Goal: Task Accomplishment & Management: Manage account settings

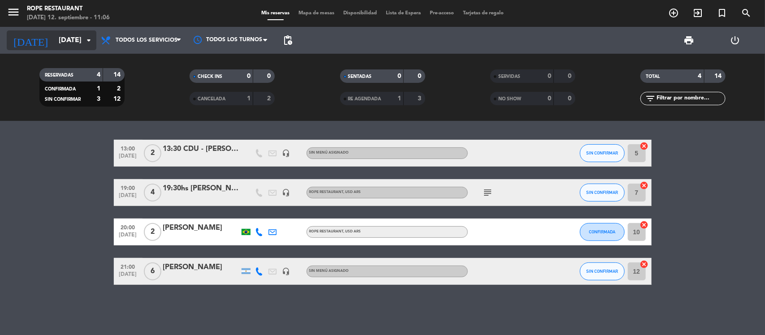
click at [61, 45] on input "[DATE]" at bounding box center [101, 40] width 95 height 17
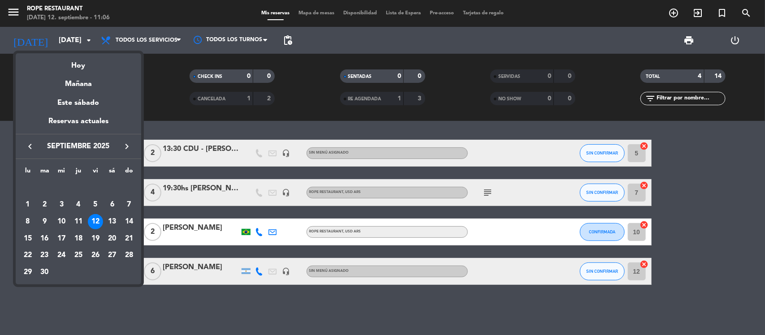
click at [277, 298] on div at bounding box center [382, 167] width 765 height 335
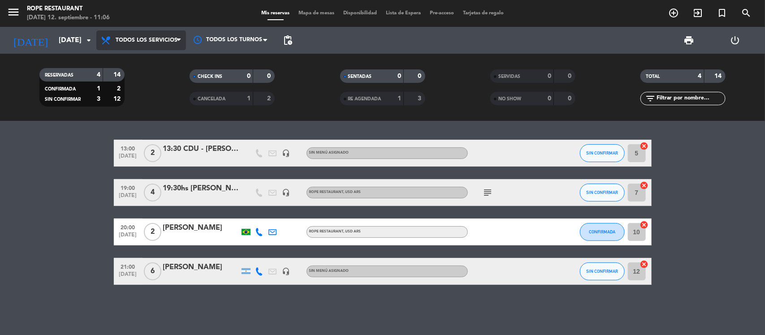
click at [154, 41] on span "Todos los servicios" at bounding box center [147, 40] width 62 height 6
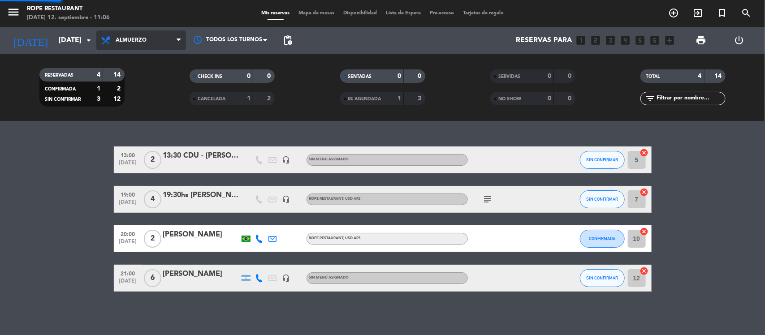
click at [166, 93] on div "menu Rope restaurant [DATE] 12. septiembre - 11:06 Mis reservas Mapa de mesas D…" at bounding box center [382, 60] width 765 height 121
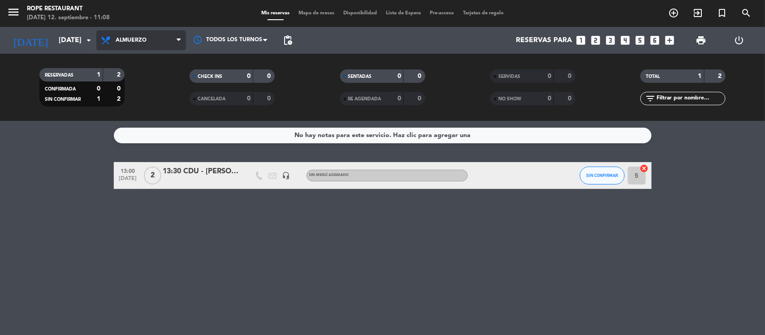
drag, startPoint x: 164, startPoint y: 39, endPoint x: 162, endPoint y: 44, distance: 5.2
click at [164, 39] on span "Almuerzo" at bounding box center [141, 40] width 90 height 20
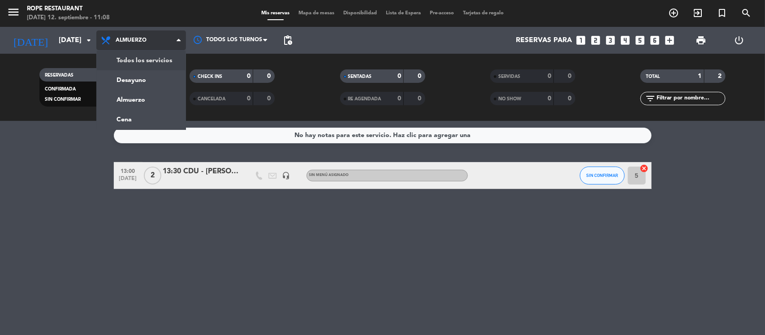
click at [166, 59] on div "menu Rope restaurant [DATE] 12. septiembre - 11:08 Mis reservas Mapa de mesas D…" at bounding box center [382, 60] width 765 height 121
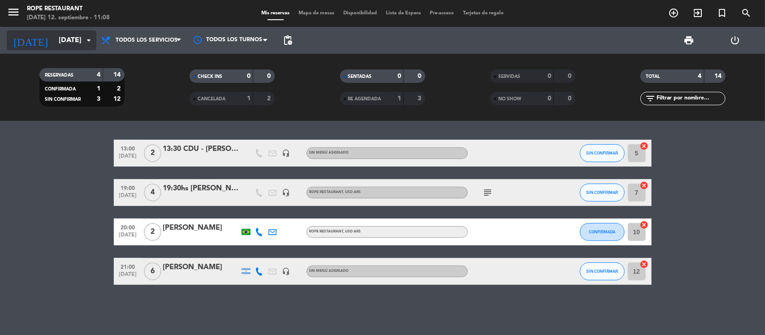
click at [66, 42] on input "[DATE]" at bounding box center [101, 40] width 95 height 17
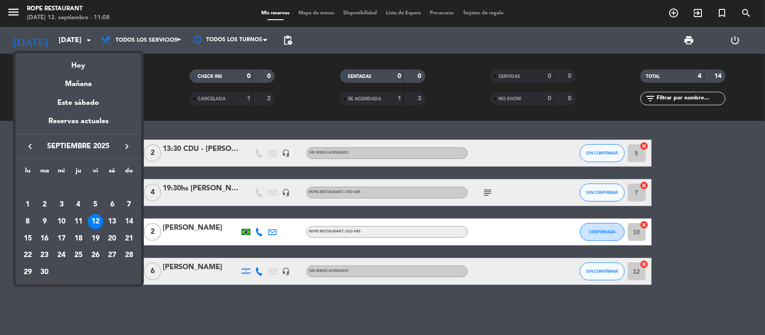
click at [272, 128] on div at bounding box center [382, 167] width 765 height 335
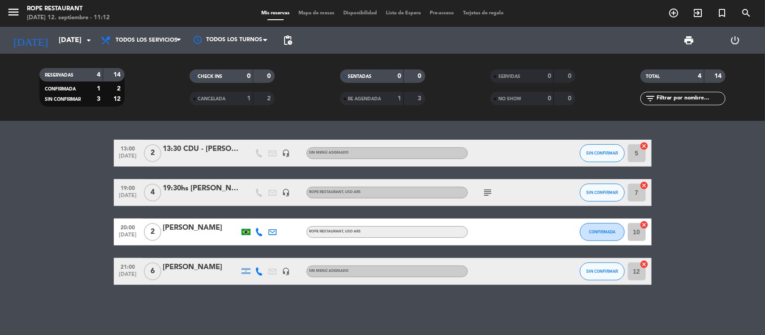
click at [200, 226] on div "[PERSON_NAME]" at bounding box center [201, 228] width 76 height 12
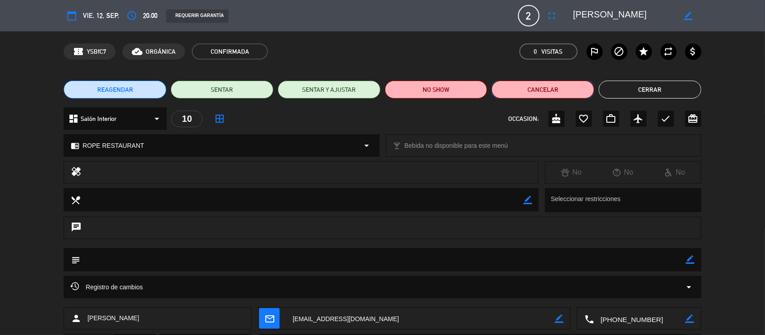
click at [554, 92] on button "Cancelar" at bounding box center [542, 90] width 103 height 18
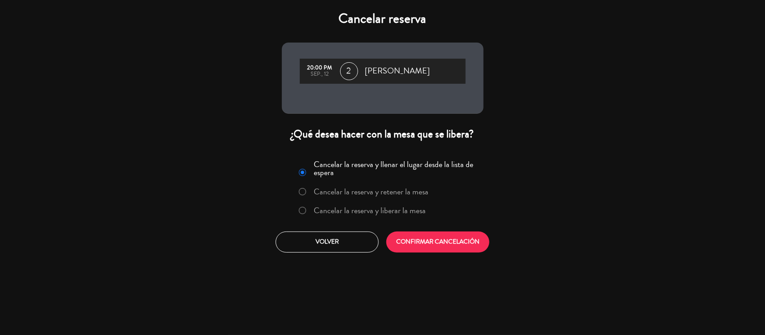
click at [401, 211] on label "Cancelar la reserva y liberar la mesa" at bounding box center [370, 211] width 112 height 8
click at [442, 253] on div "Cancelar la reserva y llenar el lugar desde la lista de espera Cancelar la rese…" at bounding box center [382, 205] width 215 height 108
click at [451, 241] on button "CONFIRMAR CANCELACIÓN" at bounding box center [437, 242] width 103 height 21
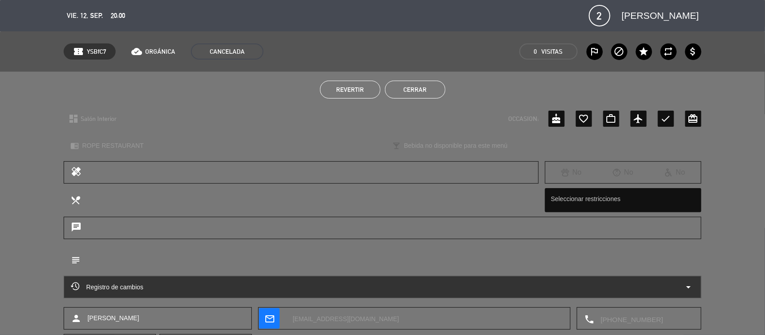
click at [436, 91] on button "Cerrar" at bounding box center [415, 90] width 60 height 18
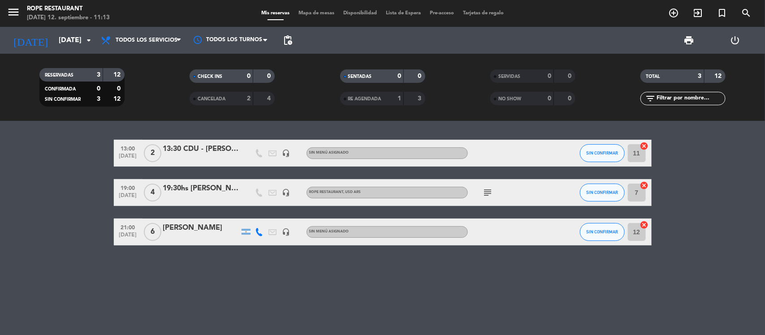
drag, startPoint x: 156, startPoint y: 50, endPoint x: 160, endPoint y: 54, distance: 6.0
click at [157, 50] on div "Todos los servicios Desayuno Almuerzo Cena Todos los servicios Todos los servic…" at bounding box center [141, 40] width 90 height 27
click at [159, 41] on span "Todos los servicios" at bounding box center [147, 40] width 62 height 6
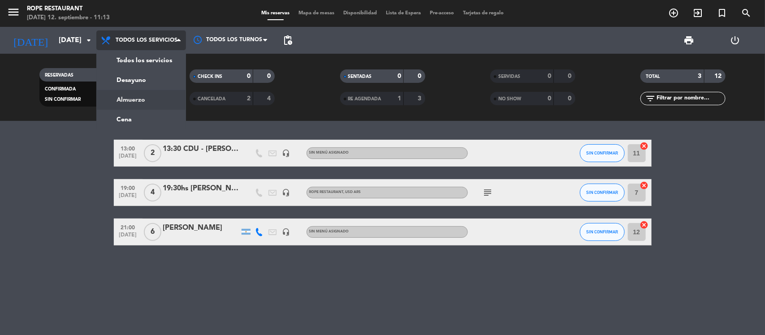
drag, startPoint x: 160, startPoint y: 103, endPoint x: 185, endPoint y: 47, distance: 61.4
click at [164, 108] on div "menu Rope restaurant [DATE] 12. septiembre - 11:13 Mis reservas Mapa de mesas D…" at bounding box center [382, 60] width 765 height 121
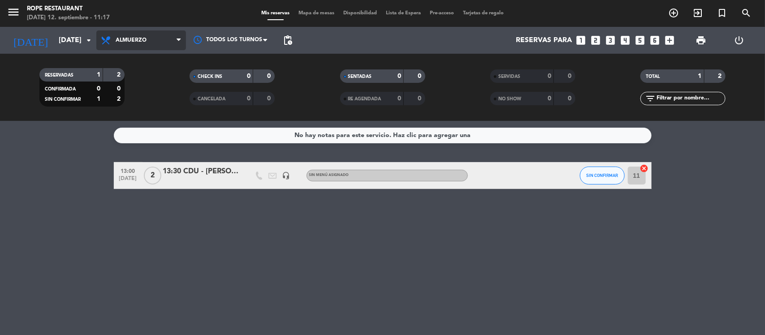
click at [152, 39] on span "Almuerzo" at bounding box center [141, 40] width 90 height 20
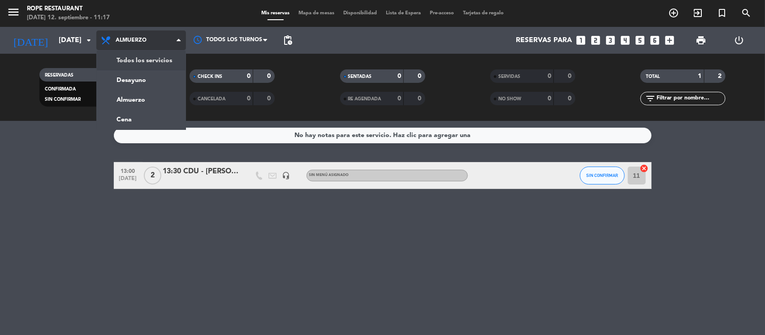
click at [147, 61] on div "menu Rope restaurant [DATE] 12. septiembre - 11:17 Mis reservas Mapa de mesas D…" at bounding box center [382, 60] width 765 height 121
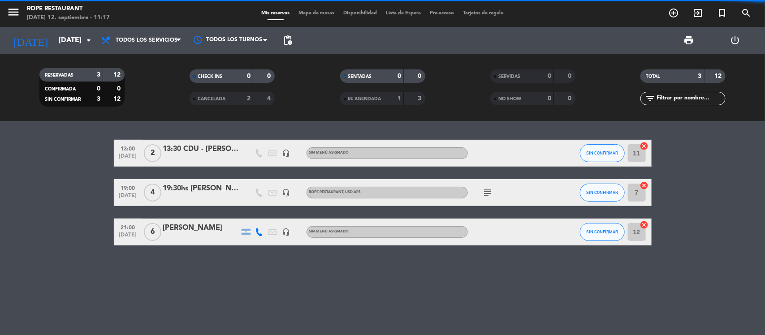
click at [222, 148] on div "13:30 CDU - [PERSON_NAME]" at bounding box center [201, 149] width 76 height 12
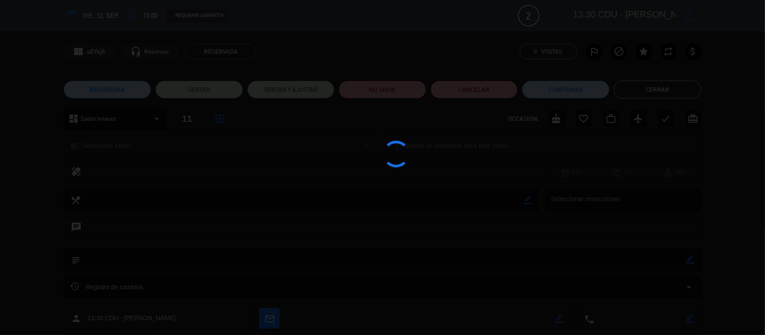
click at [222, 148] on div at bounding box center [382, 167] width 765 height 335
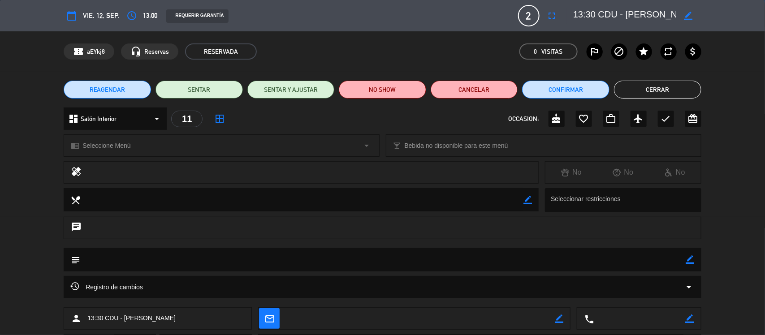
click at [623, 86] on button "Cerrar" at bounding box center [657, 90] width 87 height 18
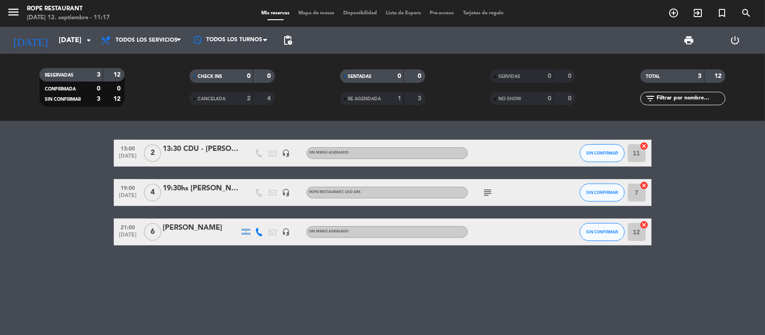
click at [220, 99] on span "CANCELADA" at bounding box center [212, 99] width 28 height 4
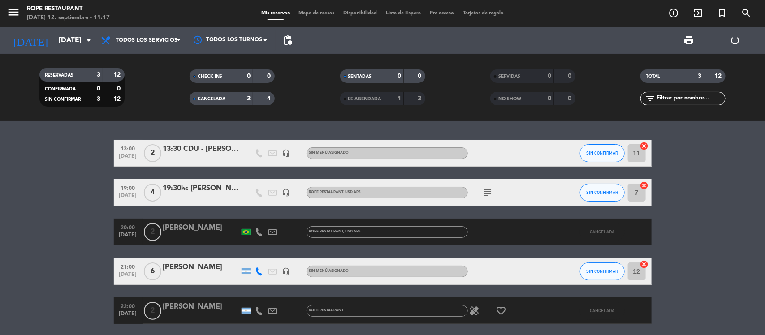
click at [220, 99] on span "CANCELADA" at bounding box center [212, 99] width 28 height 4
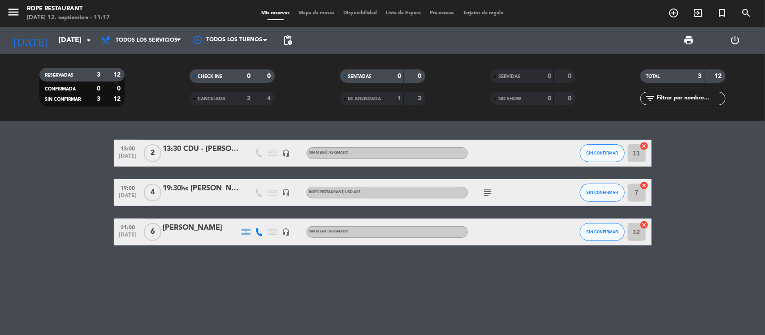
click at [488, 188] on icon "subject" at bounding box center [488, 192] width 11 height 11
click at [124, 200] on span "[DATE]" at bounding box center [128, 198] width 22 height 10
click at [124, 193] on span "[DATE]" at bounding box center [128, 198] width 22 height 10
click at [485, 189] on icon "subject" at bounding box center [488, 192] width 11 height 11
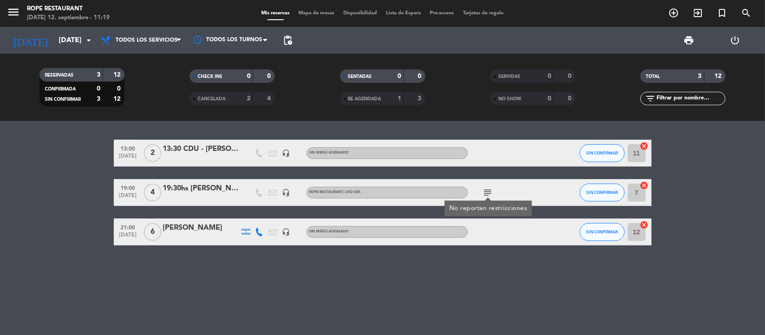
click at [485, 191] on icon "subject" at bounding box center [488, 192] width 11 height 11
click at [144, 42] on span "Todos los servicios" at bounding box center [147, 40] width 62 height 6
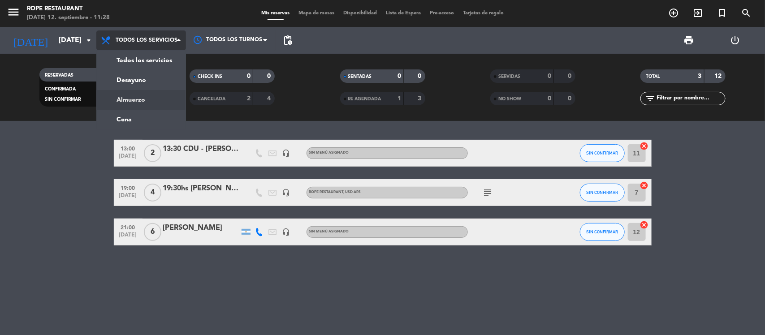
click at [147, 104] on div "menu Rope restaurant [DATE] 12. septiembre - 11:28 Mis reservas Mapa de mesas D…" at bounding box center [382, 60] width 765 height 121
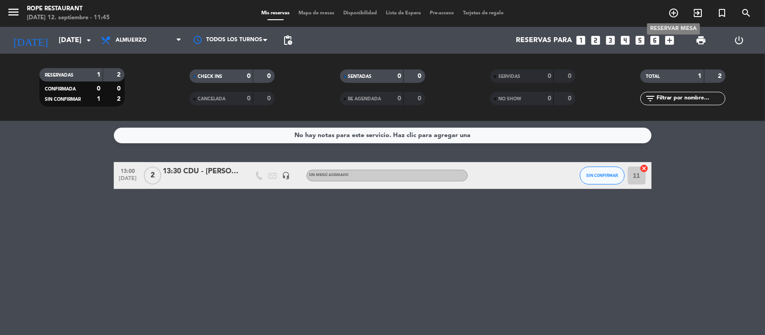
click at [674, 13] on icon "add_circle_outline" at bounding box center [673, 13] width 11 height 11
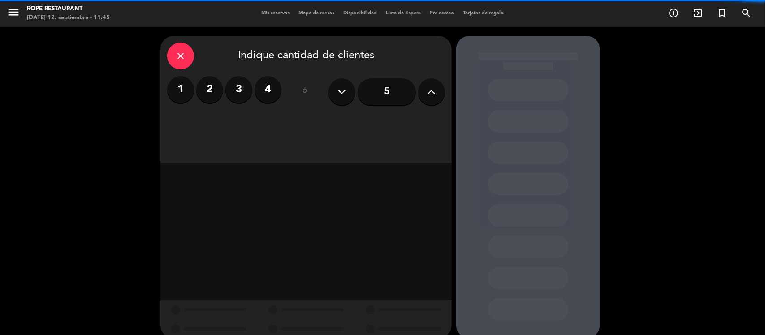
click at [264, 86] on label "4" at bounding box center [267, 89] width 27 height 27
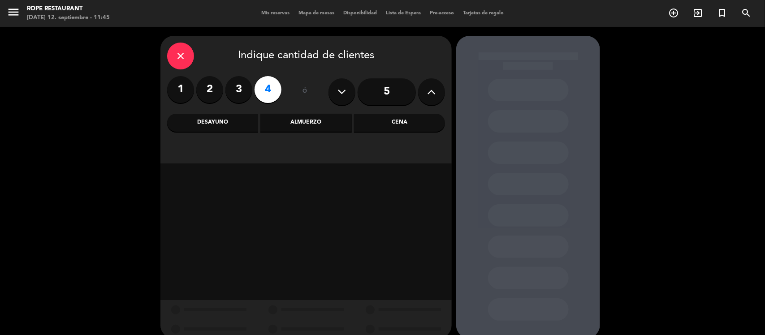
click at [299, 129] on div "Almuerzo" at bounding box center [305, 123] width 91 height 18
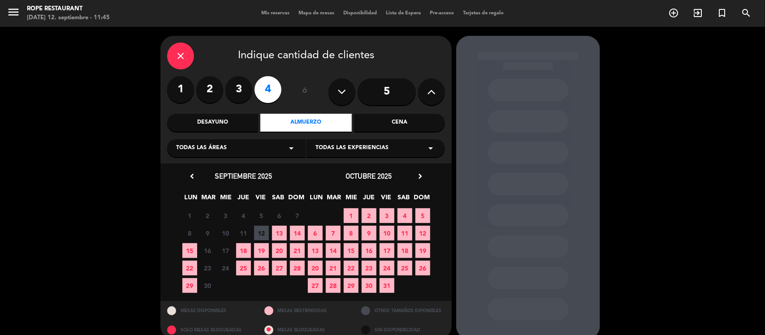
click at [266, 229] on span "12" at bounding box center [261, 233] width 15 height 15
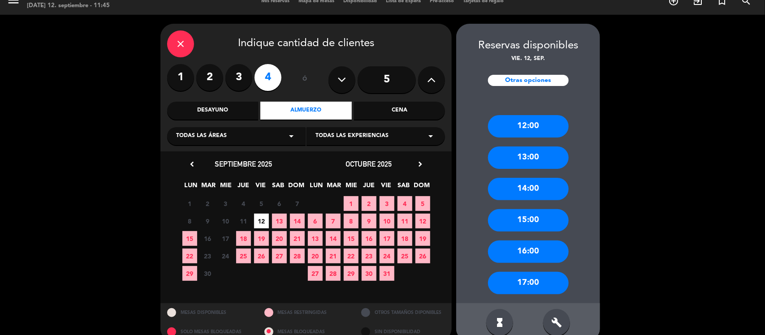
drag, startPoint x: 545, startPoint y: 151, endPoint x: 425, endPoint y: 98, distance: 131.2
click at [544, 151] on div "13:00" at bounding box center [528, 157] width 81 height 22
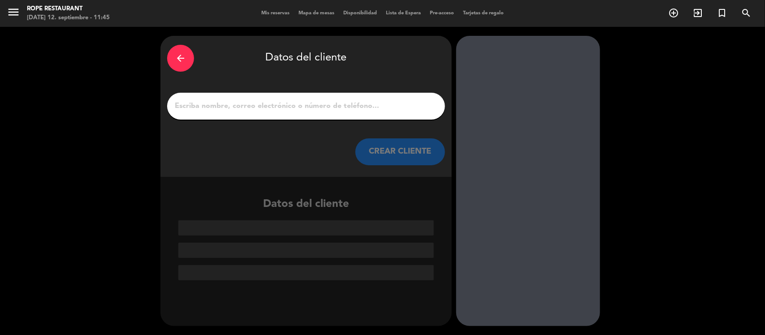
click at [340, 104] on input "1" at bounding box center [306, 106] width 264 height 13
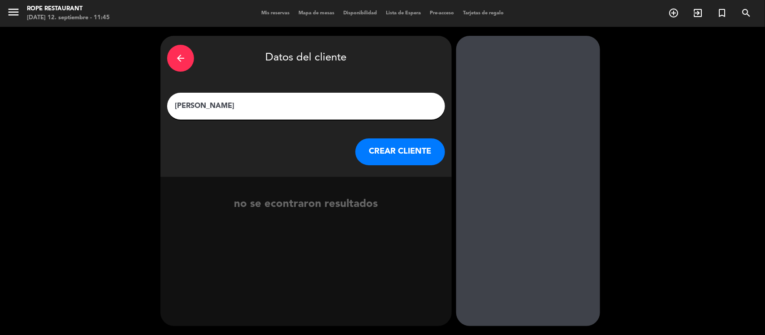
type input "[PERSON_NAME]"
click at [386, 151] on button "CREAR CLIENTE" at bounding box center [400, 151] width 90 height 27
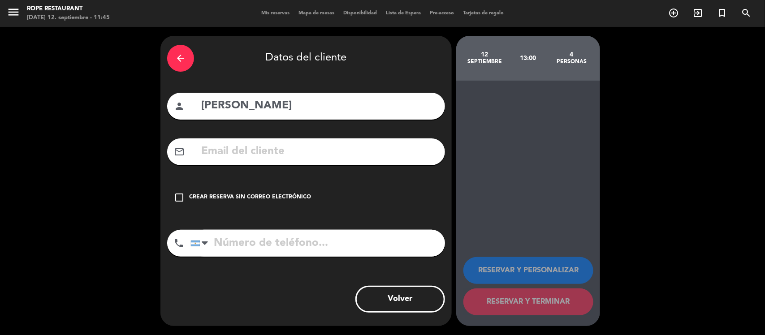
drag, startPoint x: 273, startPoint y: 198, endPoint x: 286, endPoint y: 197, distance: 12.6
click at [272, 198] on div "Crear reserva sin correo electrónico" at bounding box center [250, 197] width 122 height 9
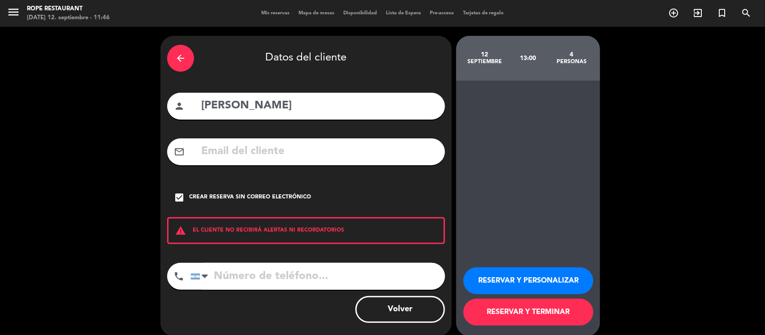
click at [512, 319] on button "RESERVAR Y TERMINAR" at bounding box center [528, 312] width 130 height 27
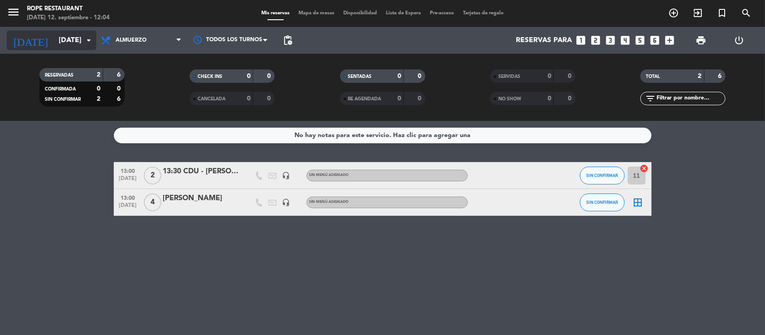
click at [54, 32] on input "[DATE]" at bounding box center [101, 40] width 95 height 17
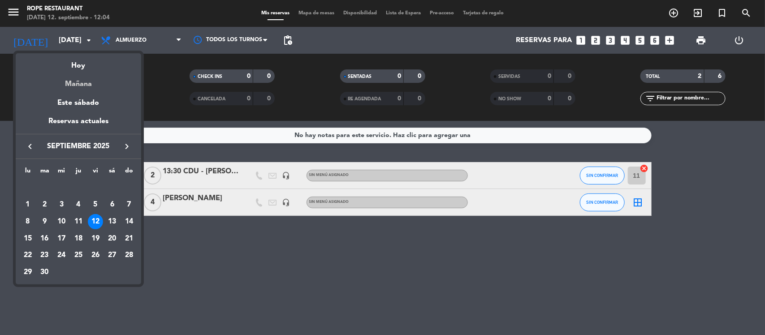
click at [63, 88] on div "Mañana" at bounding box center [78, 81] width 125 height 18
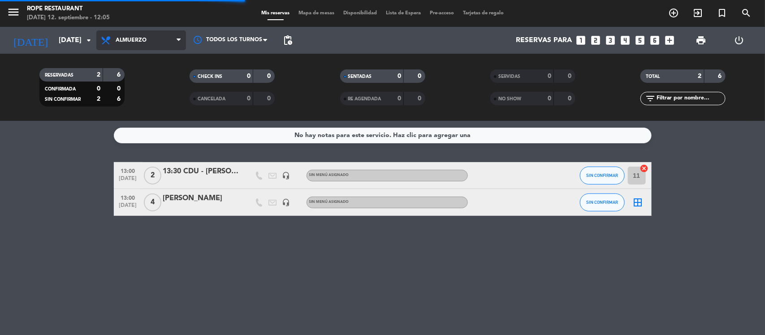
click at [112, 44] on icon at bounding box center [106, 40] width 13 height 11
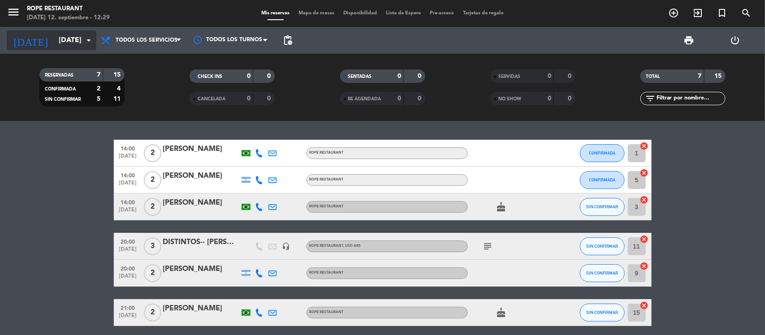
click at [69, 40] on input "[DATE]" at bounding box center [101, 40] width 95 height 17
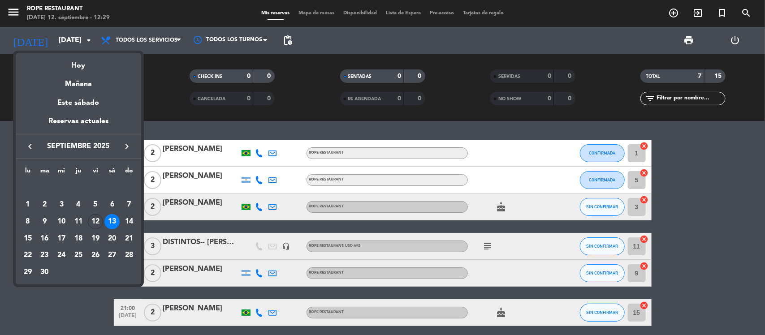
click at [86, 55] on div "Hoy" at bounding box center [78, 62] width 125 height 18
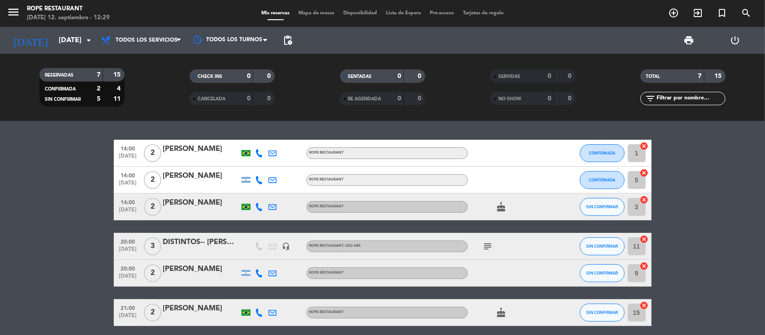
type input "[DATE]"
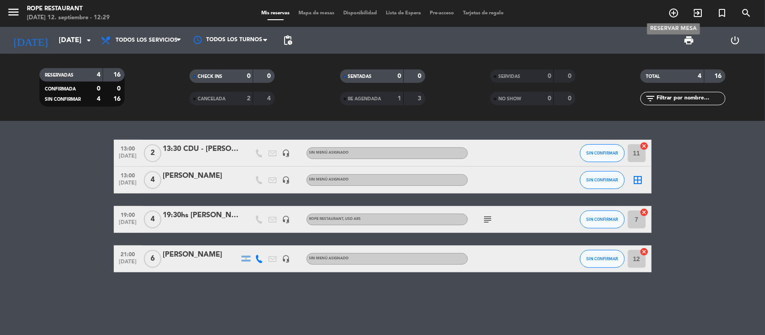
click at [669, 8] on icon "add_circle_outline" at bounding box center [673, 13] width 11 height 11
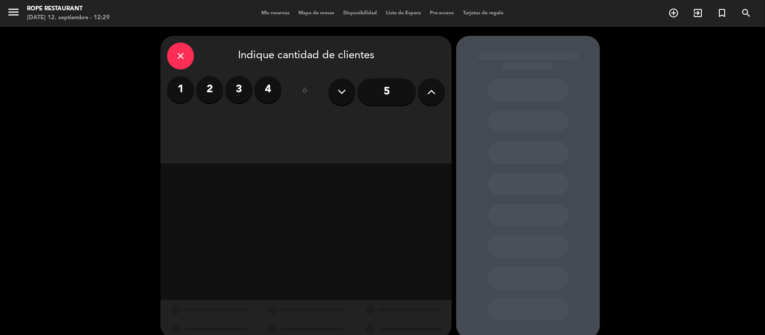
click at [216, 90] on label "2" at bounding box center [209, 89] width 27 height 27
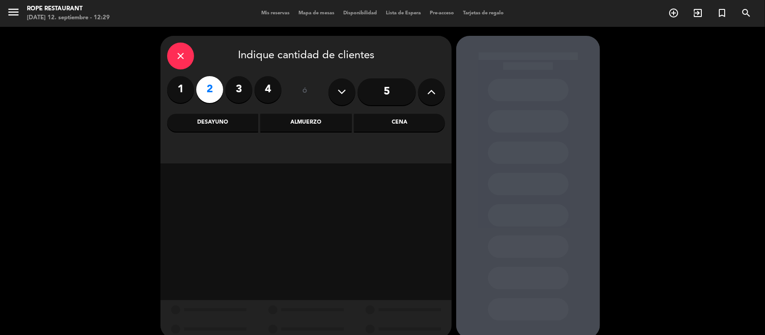
click at [328, 125] on div "Almuerzo" at bounding box center [305, 123] width 91 height 18
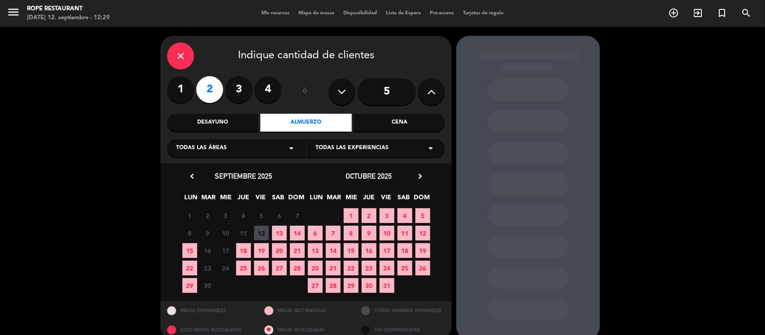
click at [263, 233] on span "12" at bounding box center [261, 233] width 15 height 15
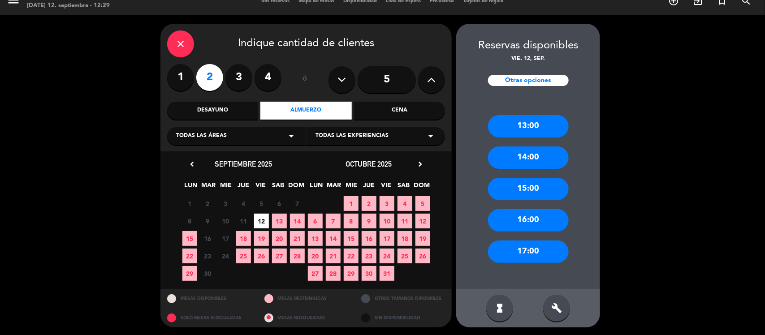
drag, startPoint x: 534, startPoint y: 126, endPoint x: 444, endPoint y: 122, distance: 90.6
click at [534, 125] on div "13:00" at bounding box center [528, 126] width 81 height 22
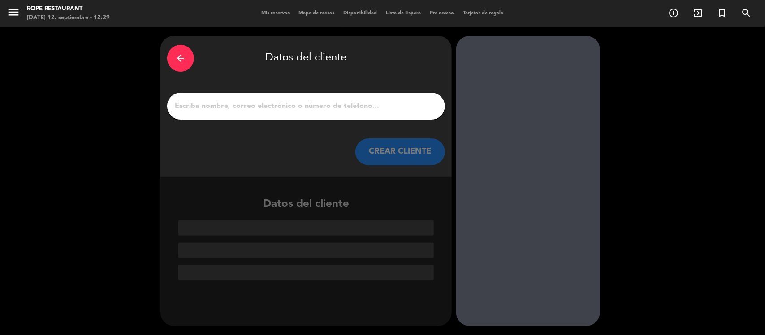
click at [352, 99] on div at bounding box center [306, 106] width 278 height 27
click at [366, 108] on input "1" at bounding box center [306, 106] width 264 height 13
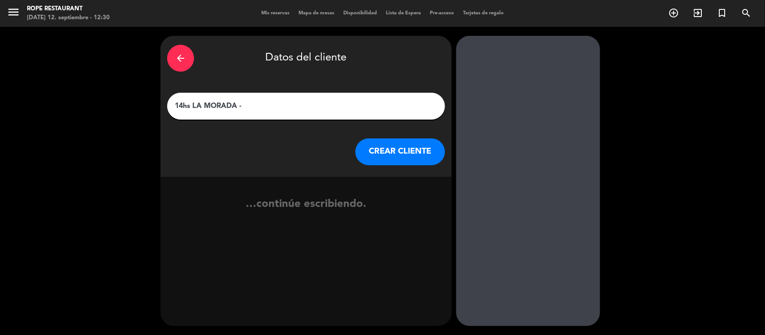
paste input "[PERSON_NAME], [PERSON_NAME]"
type input "14hs LA MORADA - [PERSON_NAME], [PERSON_NAME]"
click at [379, 138] on div "arrow_back Datos del cliente 14hs LA MORADA - [PERSON_NAME], [PERSON_NAME] CREA…" at bounding box center [305, 106] width 291 height 141
click at [394, 145] on button "CREAR CLIENTE" at bounding box center [400, 151] width 90 height 27
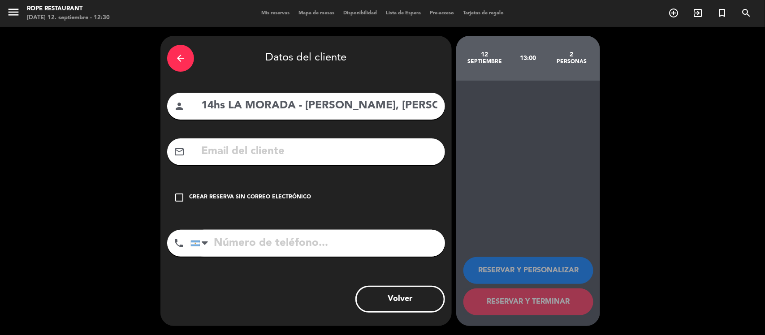
click at [241, 197] on div "Crear reserva sin correo electrónico" at bounding box center [250, 197] width 122 height 9
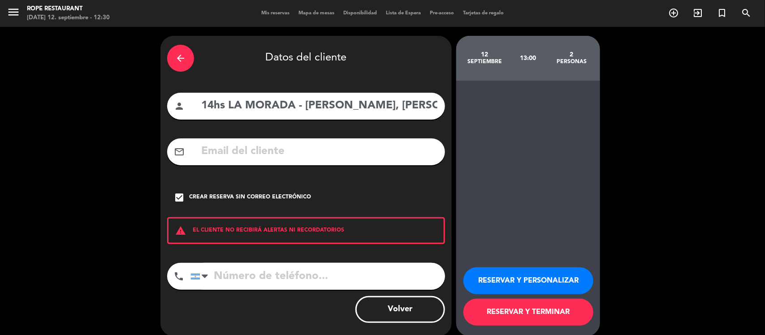
click at [542, 319] on button "RESERVAR Y TERMINAR" at bounding box center [528, 312] width 130 height 27
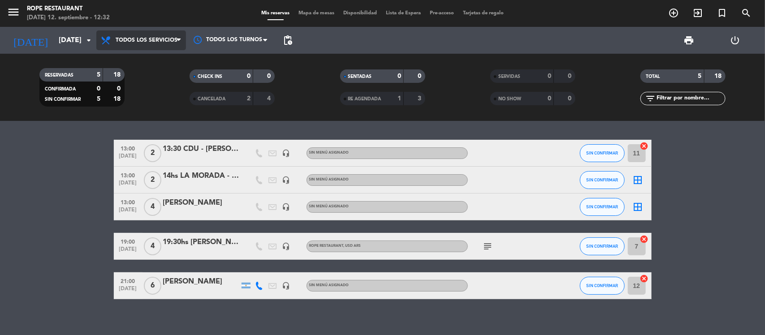
click at [149, 40] on span "Todos los servicios" at bounding box center [147, 40] width 62 height 6
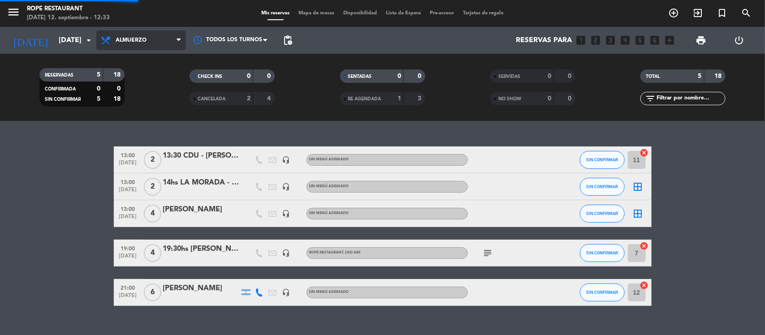
click at [145, 98] on div "menu Rope restaurant [DATE] 12. septiembre - 12:33 Mis reservas Mapa de mesas D…" at bounding box center [382, 60] width 765 height 121
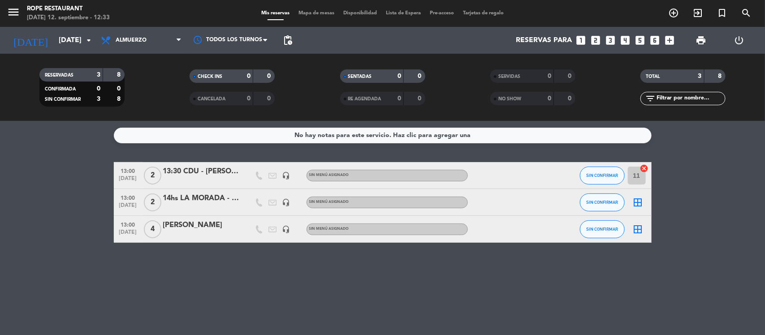
click at [222, 175] on div "13:30 CDU - [PERSON_NAME]" at bounding box center [201, 172] width 76 height 12
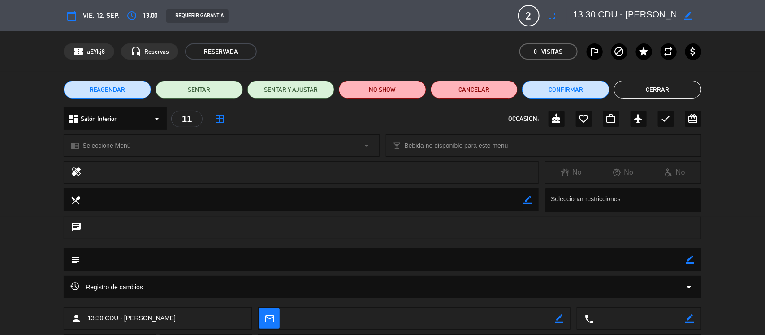
scroll to position [0, 22]
drag, startPoint x: 626, startPoint y: 16, endPoint x: 750, endPoint y: 13, distance: 124.6
click at [750, 13] on div "calendar_today vie. 12, sep. access_time 13:00 REQUERIR GARANTÍA 2 13:30 CDU - …" at bounding box center [382, 15] width 765 height 31
drag, startPoint x: 104, startPoint y: 145, endPoint x: 109, endPoint y: 144, distance: 4.6
click at [106, 144] on span "Seleccione Menú" at bounding box center [106, 146] width 48 height 10
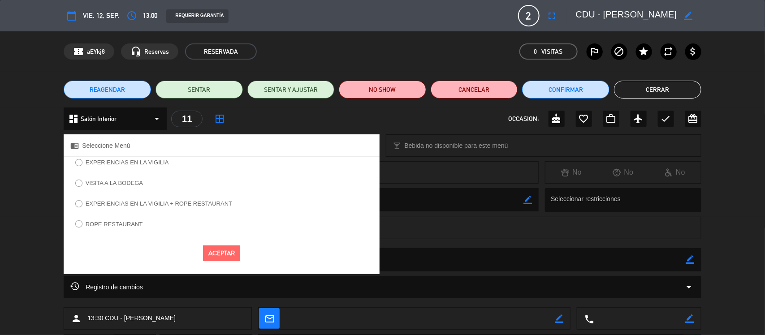
click at [120, 220] on label "ROPE RESTAURANT" at bounding box center [108, 225] width 77 height 14
click at [224, 249] on button "Aceptar" at bounding box center [221, 254] width 37 height 16
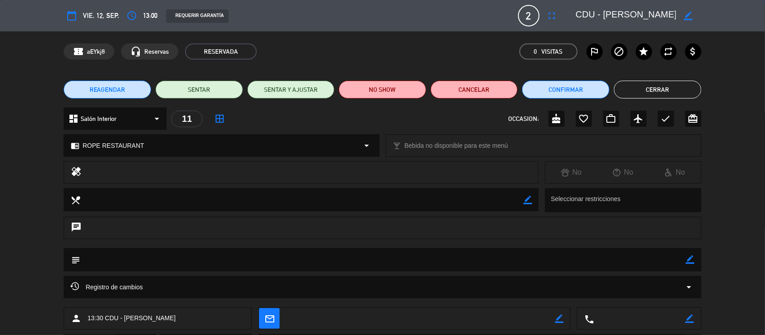
click at [629, 89] on button "Cerrar" at bounding box center [657, 90] width 87 height 18
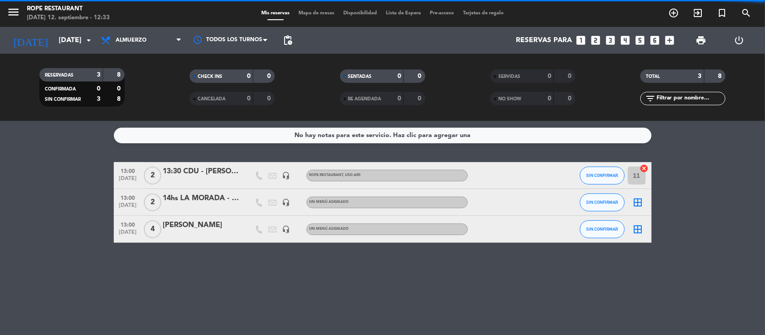
click at [194, 202] on div "14hs LA MORADA - [PERSON_NAME], [PERSON_NAME]" at bounding box center [201, 199] width 76 height 12
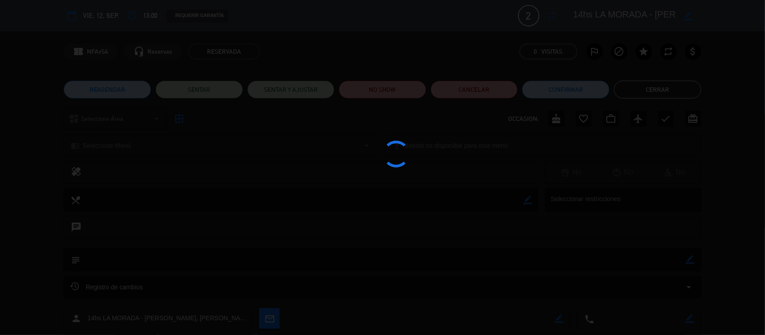
click at [194, 202] on div at bounding box center [382, 167] width 765 height 335
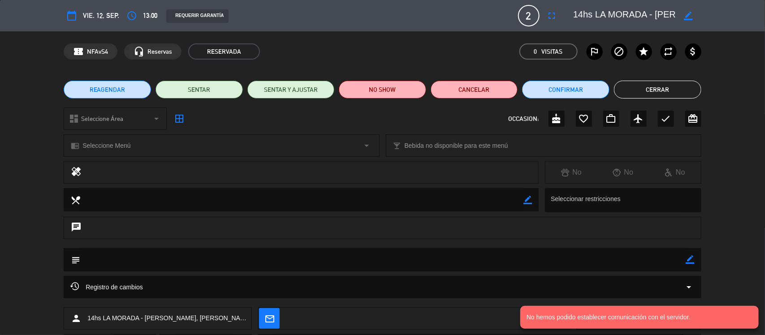
click at [115, 152] on div "chrome_reader_mode Seleccione Menú arrow_drop_down" at bounding box center [221, 146] width 314 height 22
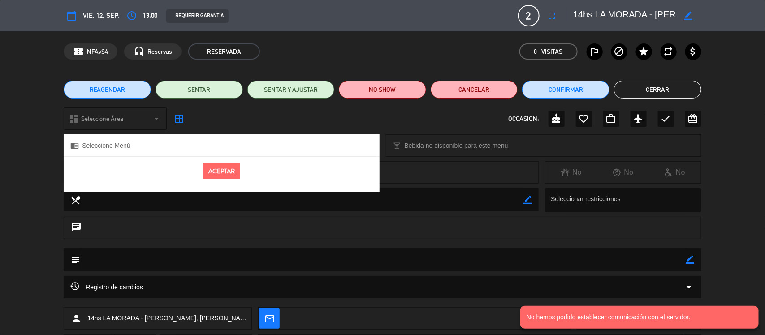
click at [229, 167] on button "Aceptar" at bounding box center [221, 172] width 37 height 16
click at [222, 167] on button "Aceptar" at bounding box center [221, 172] width 37 height 16
click at [117, 114] on span "Seleccione Área" at bounding box center [102, 119] width 42 height 10
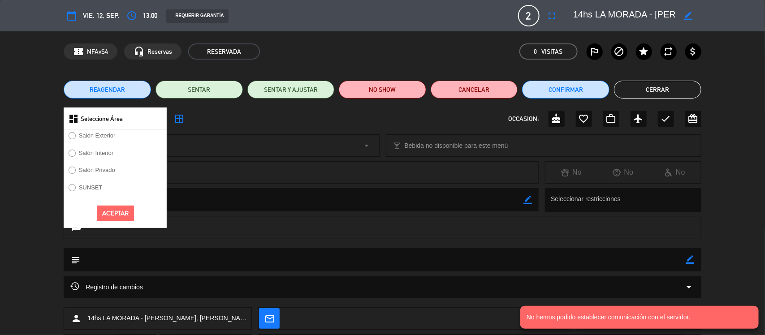
click at [254, 136] on div "chrome_reader_mode Seleccione Menú arrow_drop_down" at bounding box center [221, 146] width 314 height 22
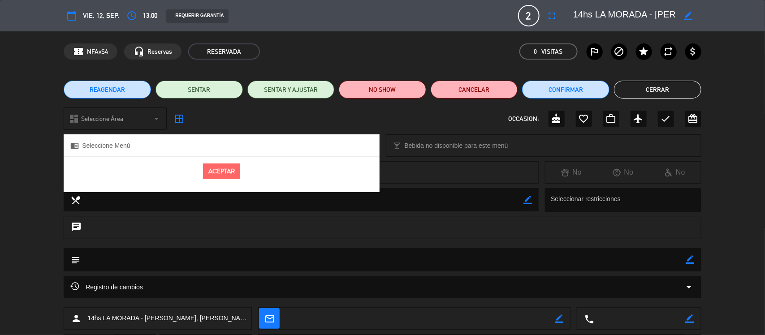
click at [223, 166] on button "Aceptar" at bounding box center [221, 172] width 37 height 16
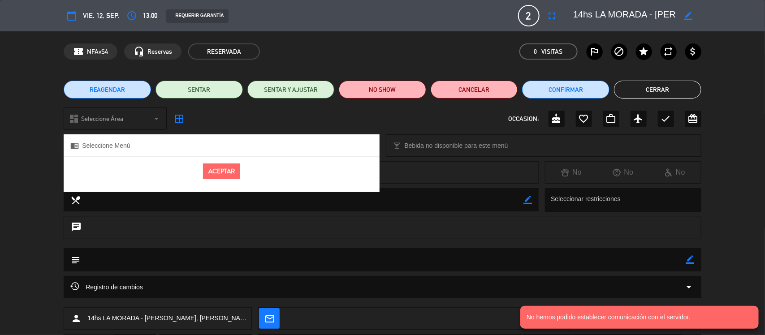
click at [664, 80] on div "REAGENDAR SENTAR SENTAR Y AJUSTAR NO SHOW Cancelar Confirmar Cerrar" at bounding box center [382, 90] width 765 height 36
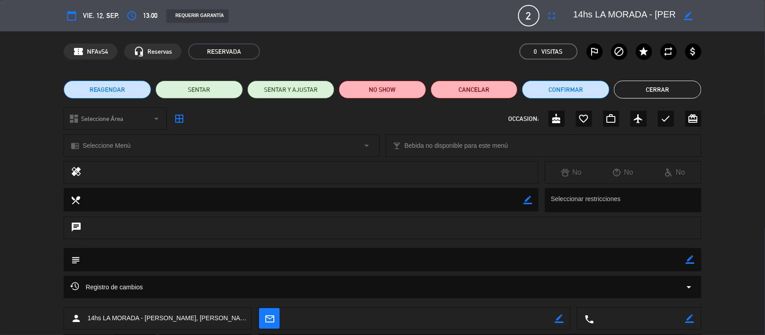
click at [625, 86] on button "Cerrar" at bounding box center [657, 90] width 87 height 18
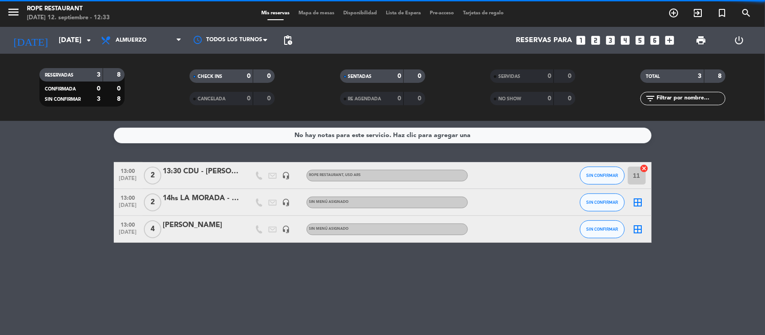
click at [191, 227] on div "[PERSON_NAME]" at bounding box center [201, 226] width 76 height 12
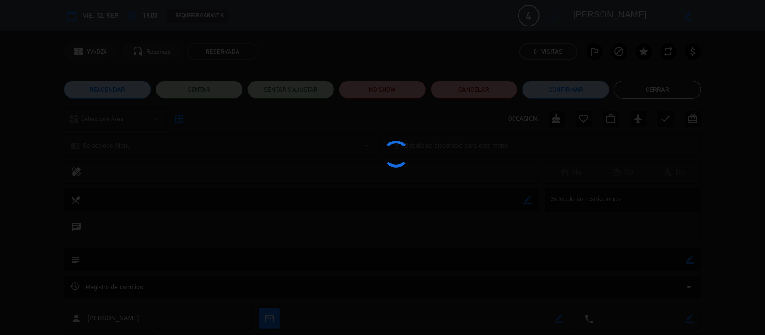
click at [190, 227] on div at bounding box center [382, 167] width 765 height 335
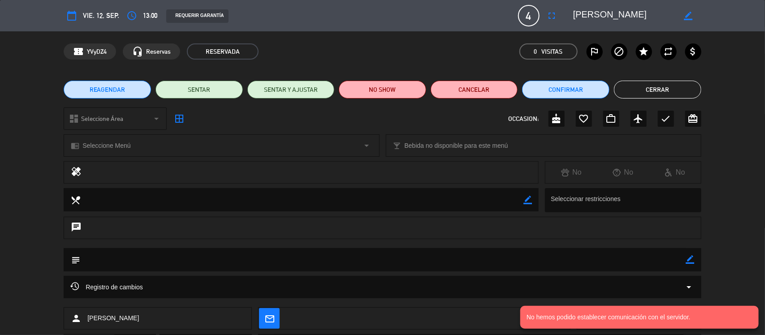
click at [137, 149] on div "chrome_reader_mode Seleccione Menú arrow_drop_down" at bounding box center [221, 146] width 314 height 22
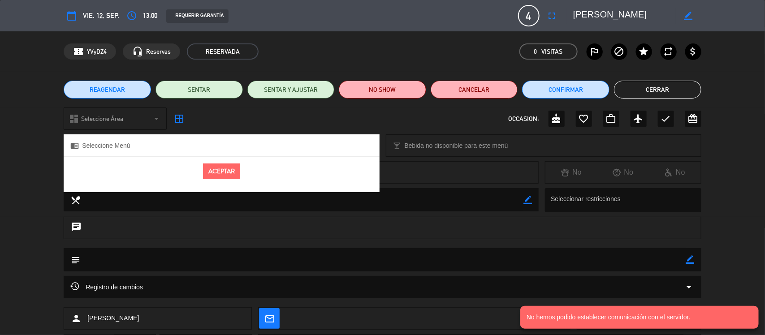
click at [225, 168] on button "Aceptar" at bounding box center [221, 172] width 37 height 16
click at [661, 88] on button "Cerrar" at bounding box center [657, 90] width 87 height 18
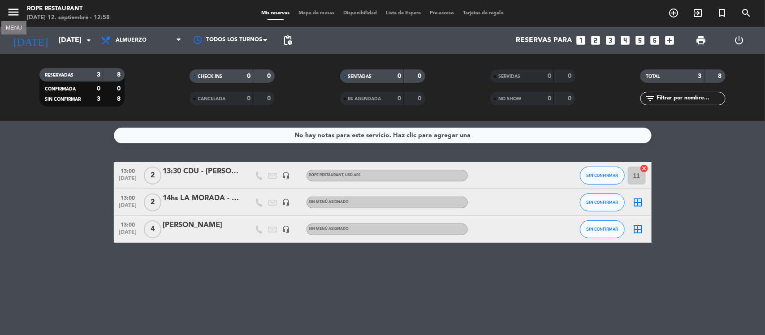
click at [10, 10] on icon "menu" at bounding box center [13, 11] width 13 height 13
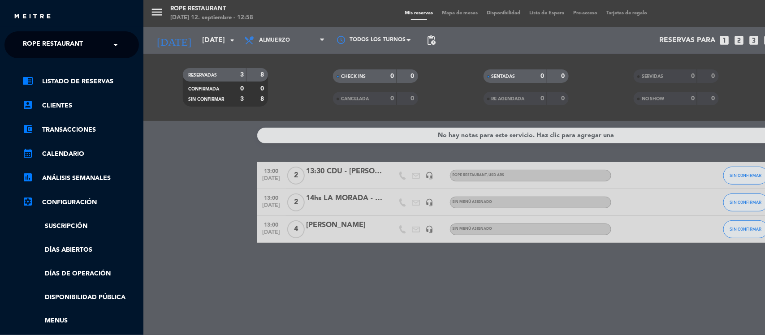
click at [50, 36] on span "Rope restaurant" at bounding box center [53, 44] width 60 height 19
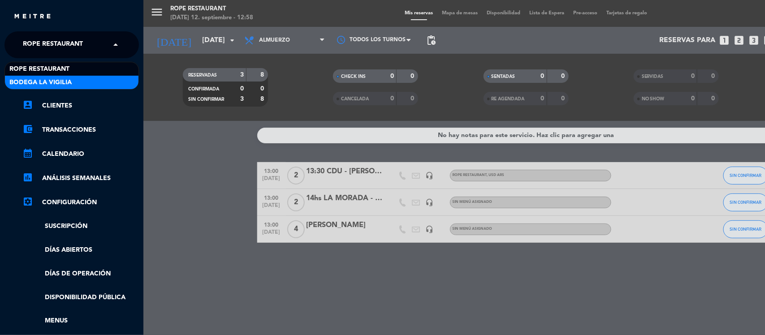
click at [49, 81] on span "Bodega La Vigilia" at bounding box center [40, 83] width 62 height 10
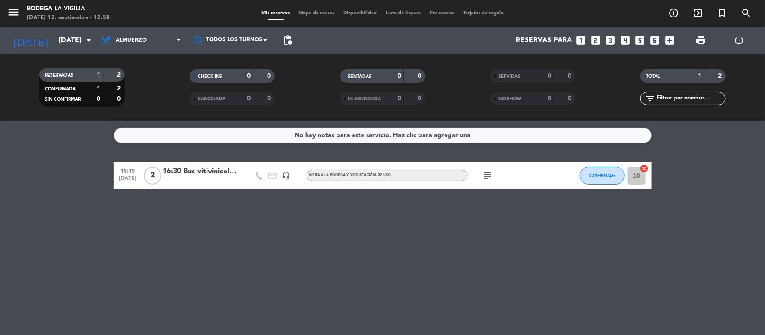
click at [14, 14] on icon "menu" at bounding box center [13, 11] width 13 height 13
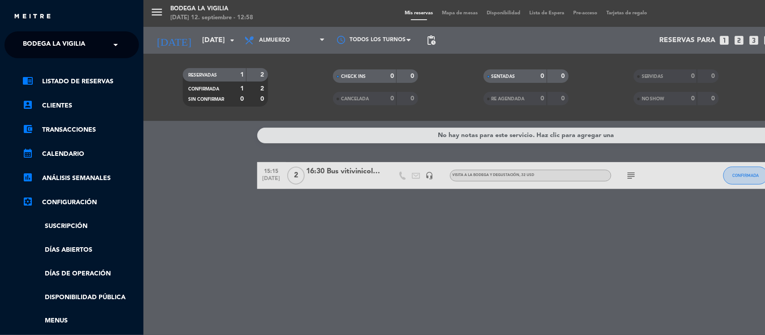
click at [25, 39] on span "Bodega La Vigilia" at bounding box center [54, 44] width 62 height 19
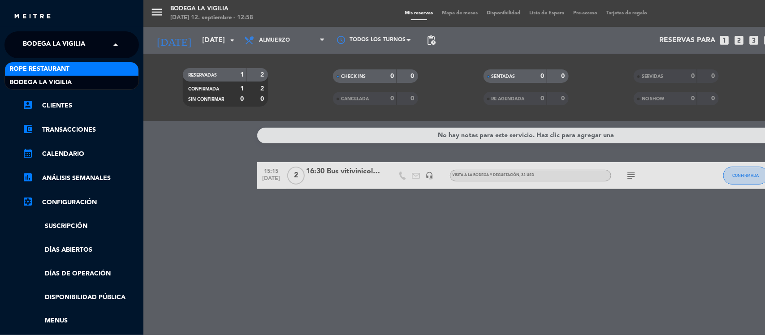
click at [65, 69] on span "Rope restaurant" at bounding box center [39, 69] width 60 height 10
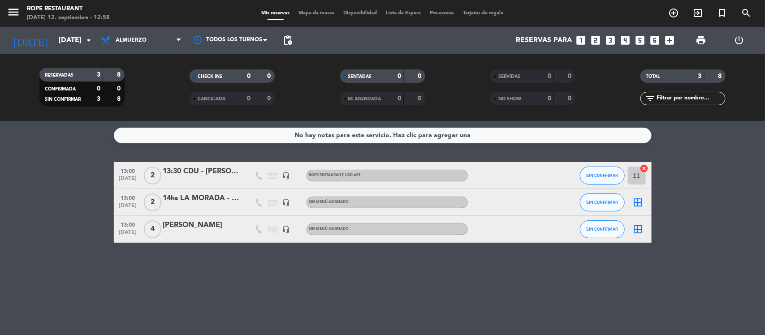
click at [225, 166] on div "13:30 CDU - [PERSON_NAME]" at bounding box center [201, 172] width 76 height 12
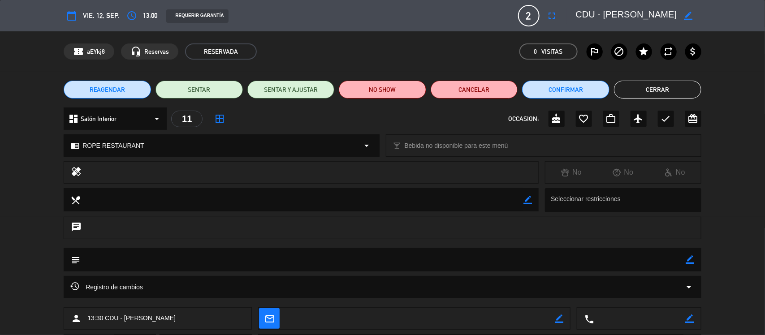
drag, startPoint x: 727, startPoint y: 16, endPoint x: 755, endPoint y: 16, distance: 28.2
click at [755, 16] on div "calendar_today vie. 12, sep. access_time 13:00 REQUERIR GARANTÍA 2 13:30 CDU - …" at bounding box center [382, 15] width 765 height 31
click at [668, 88] on button "Cerrar" at bounding box center [657, 90] width 87 height 18
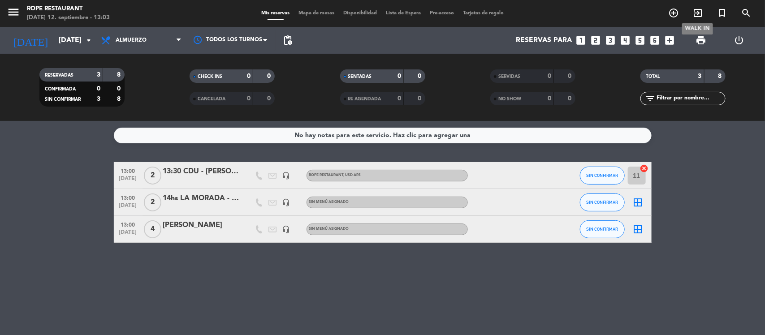
click at [697, 9] on icon "exit_to_app" at bounding box center [697, 13] width 11 height 11
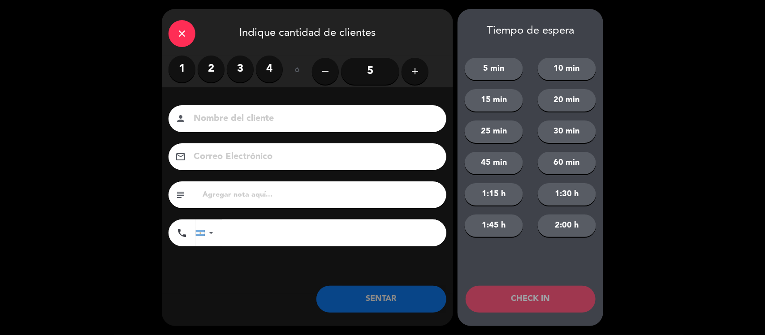
click at [211, 69] on label "2" at bounding box center [211, 69] width 27 height 27
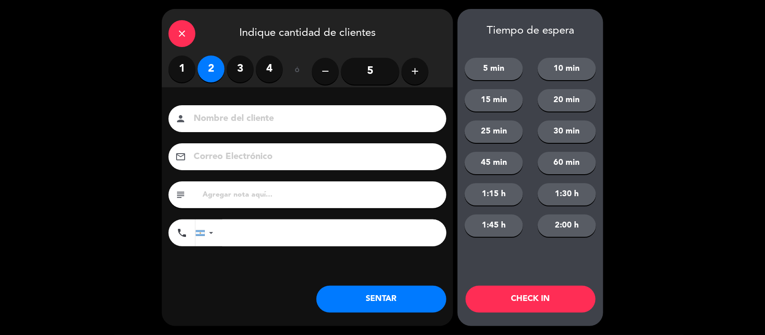
click at [229, 119] on input at bounding box center [314, 119] width 242 height 16
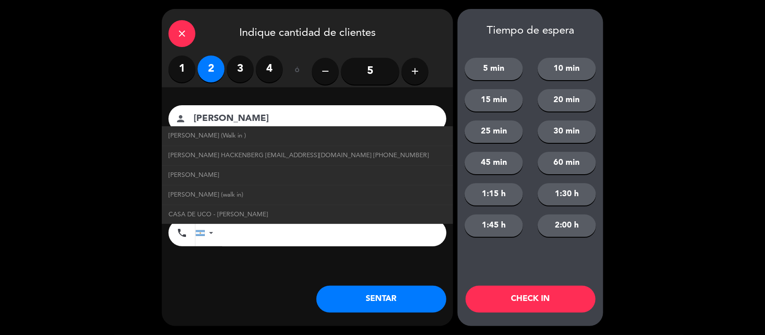
type input "[PERSON_NAME]"
drag, startPoint x: 410, startPoint y: 296, endPoint x: 361, endPoint y: 297, distance: 49.3
click at [409, 297] on button "SENTAR" at bounding box center [381, 299] width 130 height 27
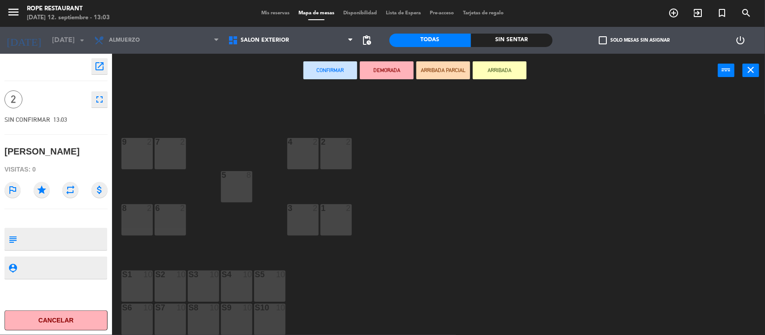
click at [229, 177] on div at bounding box center [236, 175] width 15 height 8
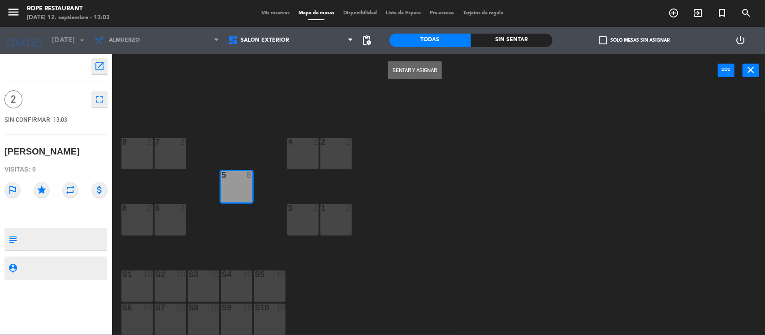
click at [432, 63] on button "Sentar y Asignar" at bounding box center [415, 70] width 54 height 18
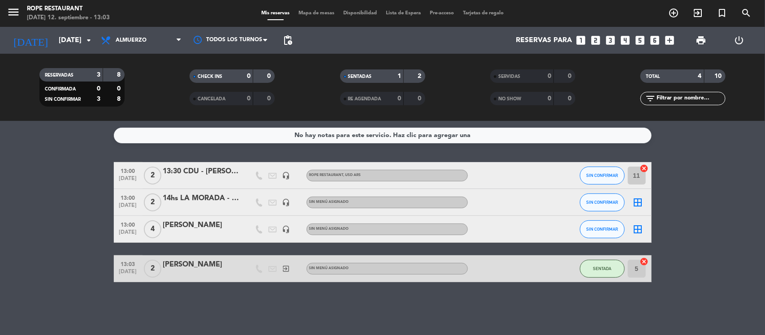
click at [189, 269] on div "[PERSON_NAME]" at bounding box center [201, 265] width 76 height 12
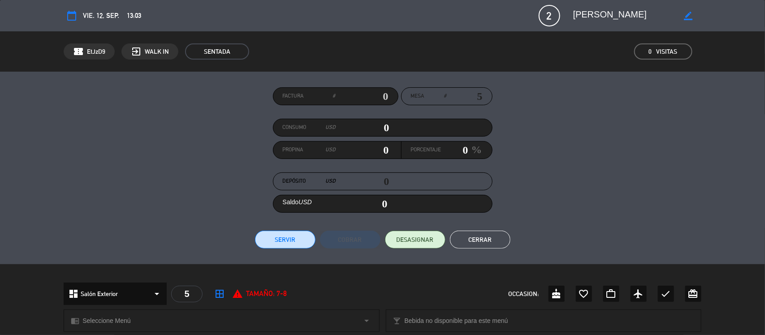
scroll to position [56, 0]
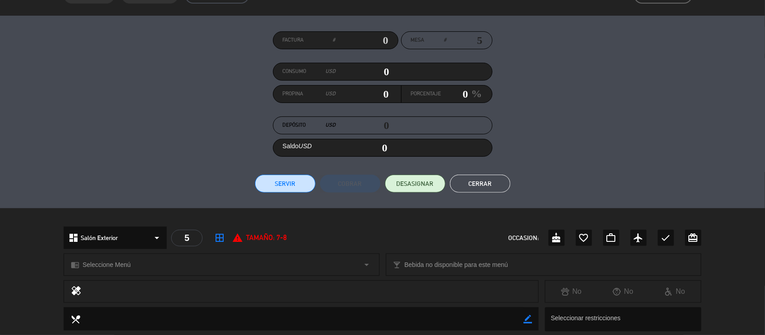
click at [172, 274] on div "chrome_reader_mode Seleccione Menú arrow_drop_down" at bounding box center [221, 265] width 314 height 22
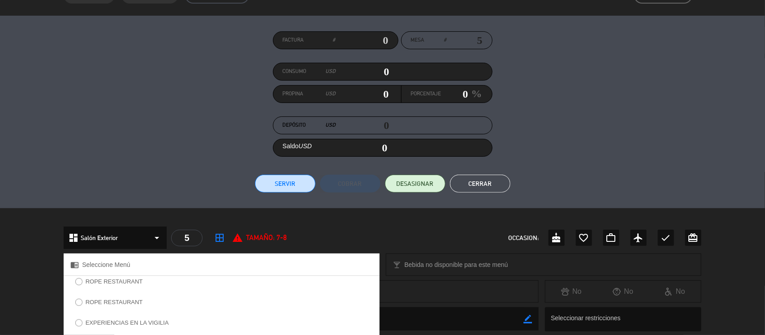
click at [117, 285] on label "ROPE RESTAURANT" at bounding box center [108, 283] width 77 height 14
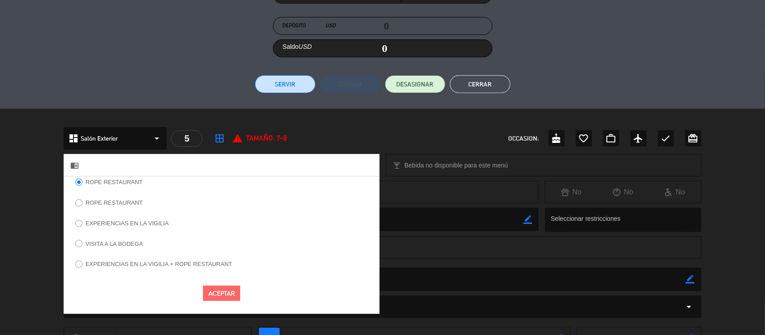
scroll to position [168, 0]
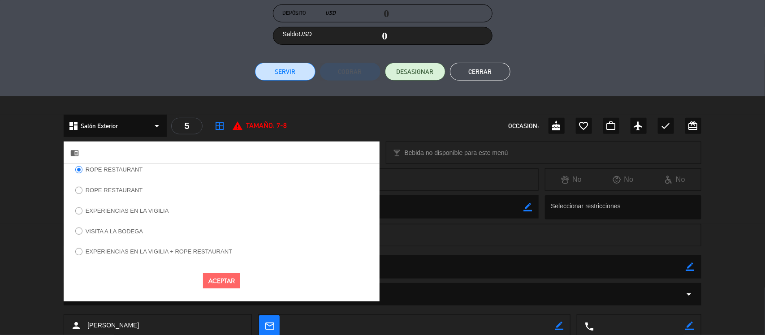
click at [218, 286] on button "Aceptar" at bounding box center [221, 281] width 37 height 16
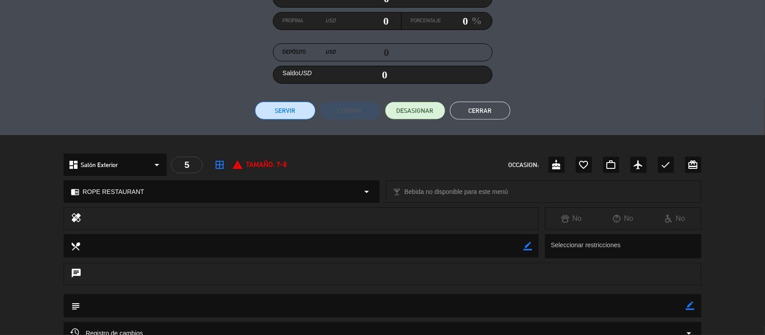
scroll to position [112, 0]
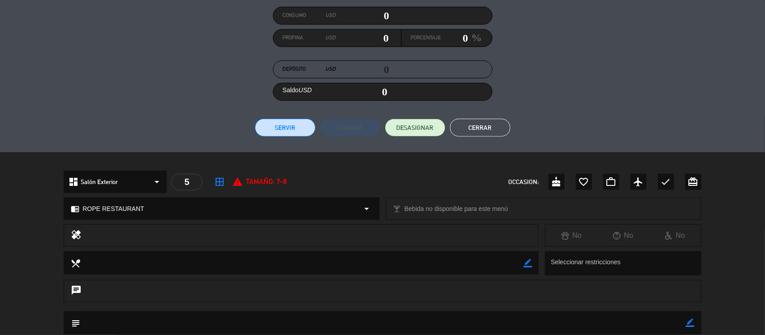
click at [501, 121] on button "Cerrar" at bounding box center [480, 128] width 60 height 18
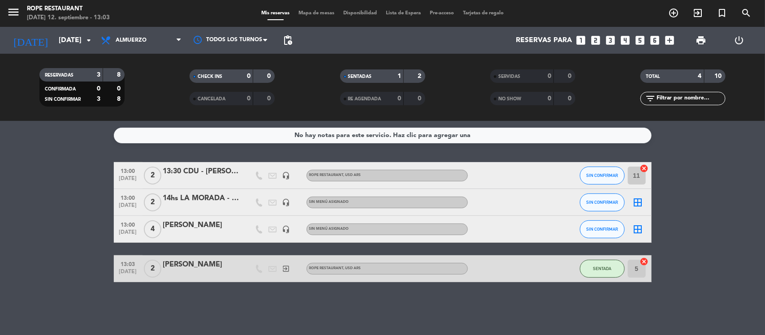
click at [172, 270] on div "[PERSON_NAME]" at bounding box center [201, 265] width 76 height 12
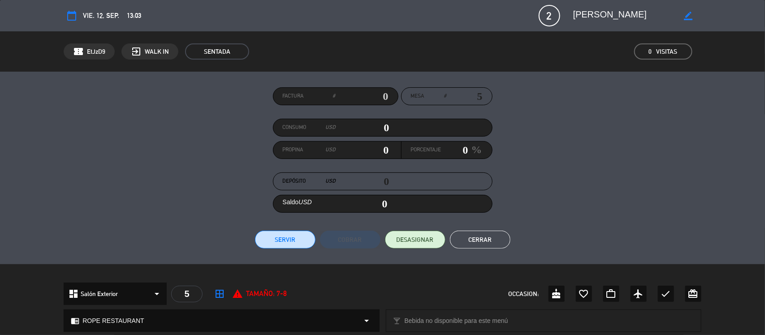
drag, startPoint x: 628, startPoint y: 12, endPoint x: 566, endPoint y: 12, distance: 62.3
click at [566, 12] on editable-input "border_color" at bounding box center [631, 16] width 139 height 16
click at [476, 225] on div "Factura # Mesa # 5 Consumo USD 0 Propina USD 0 Porcentaje 0 % Depósito USD 0 Sa…" at bounding box center [383, 167] width 638 height 161
click at [478, 236] on button "Cerrar" at bounding box center [480, 240] width 60 height 18
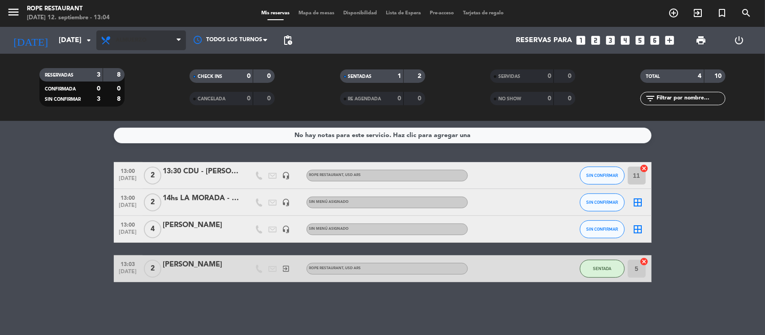
click at [139, 36] on span "Almuerzo" at bounding box center [141, 40] width 90 height 20
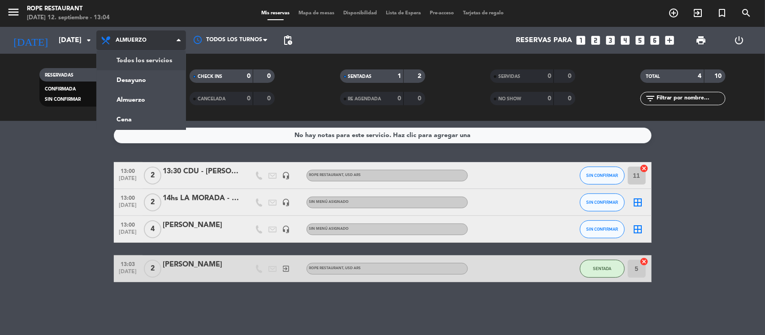
click at [148, 34] on span "Almuerzo" at bounding box center [141, 40] width 90 height 20
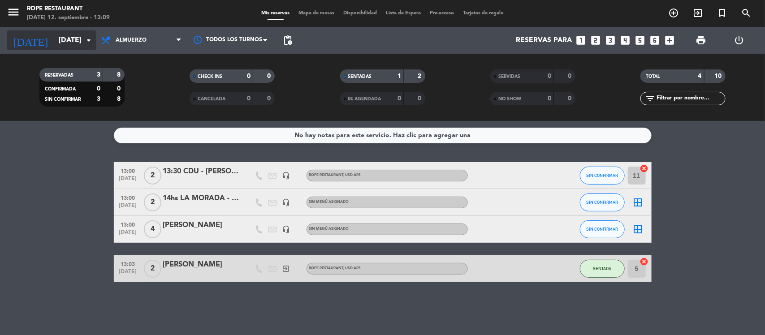
click at [74, 33] on input "[DATE]" at bounding box center [101, 40] width 95 height 17
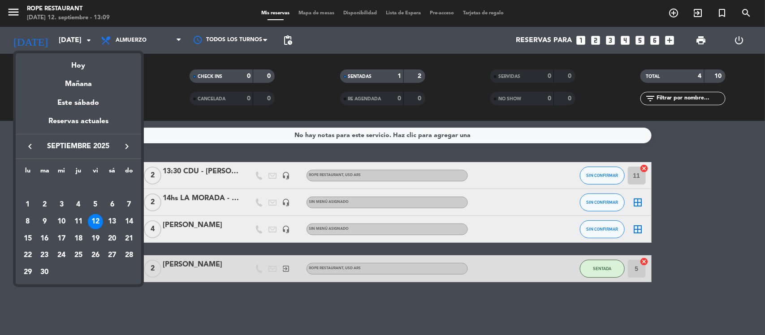
drag, startPoint x: 127, startPoint y: 242, endPoint x: 123, endPoint y: 258, distance: 16.1
click at [128, 242] on div "21" at bounding box center [128, 238] width 15 height 15
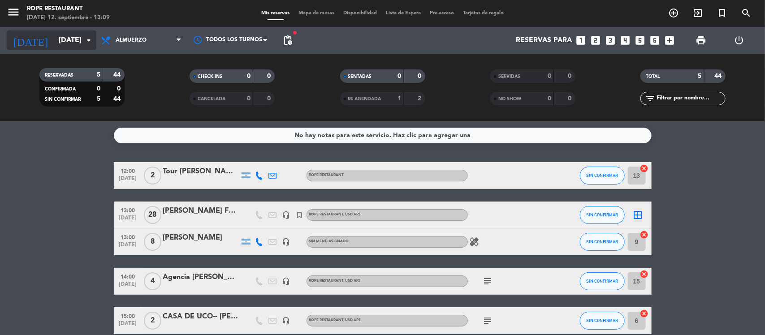
click at [73, 39] on input "[DATE]" at bounding box center [101, 40] width 95 height 17
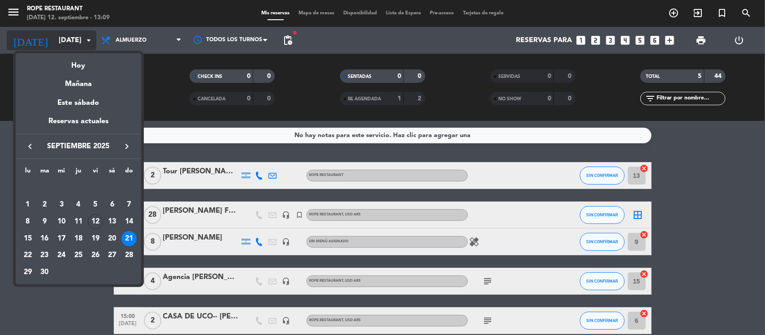
drag, startPoint x: 81, startPoint y: 60, endPoint x: 80, endPoint y: 43, distance: 17.1
click at [81, 63] on div "Hoy" at bounding box center [78, 62] width 125 height 18
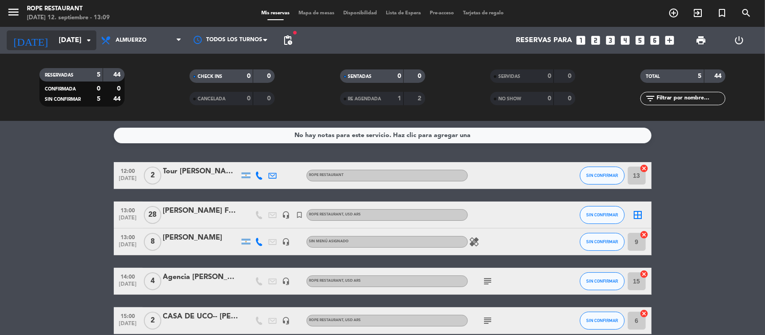
type input "[DATE]"
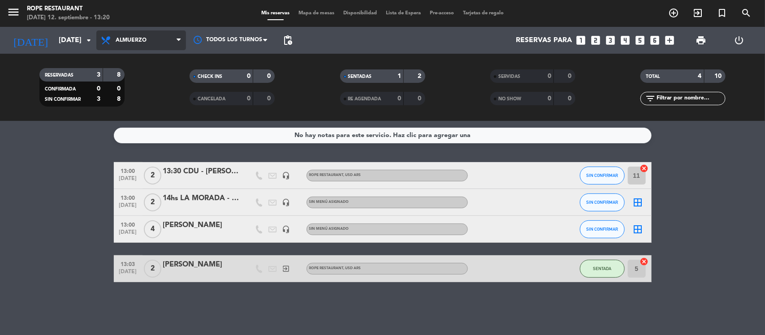
click at [143, 48] on span "Almuerzo" at bounding box center [141, 40] width 90 height 20
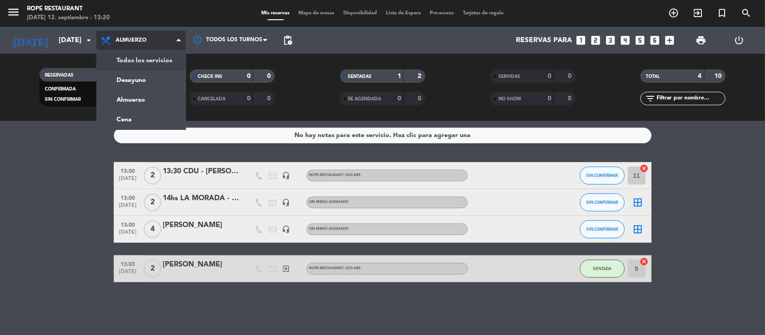
click at [145, 65] on div "menu Rope restaurant [DATE] 12. septiembre - 13:20 Mis reservas Mapa de mesas D…" at bounding box center [382, 60] width 765 height 121
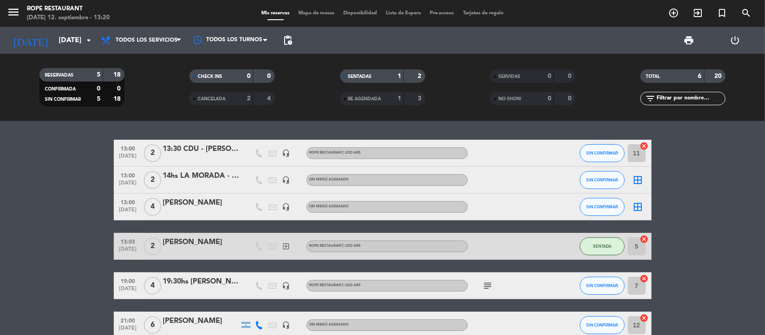
scroll to position [48, 0]
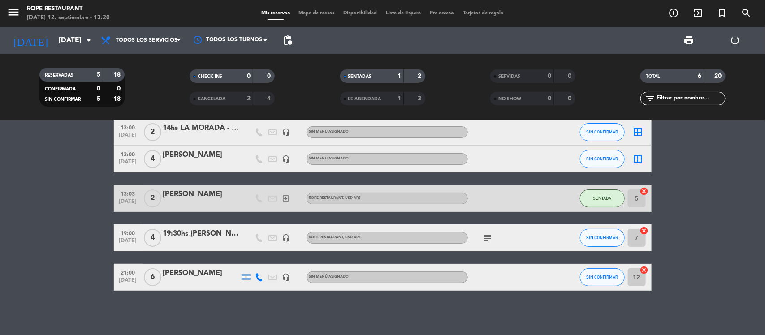
click at [489, 239] on icon "subject" at bounding box center [488, 238] width 11 height 11
drag, startPoint x: 202, startPoint y: 142, endPoint x: 202, endPoint y: 148, distance: 5.4
drag, startPoint x: 202, startPoint y: 148, endPoint x: 190, endPoint y: 155, distance: 14.1
click at [190, 155] on div "[PERSON_NAME]" at bounding box center [201, 155] width 76 height 12
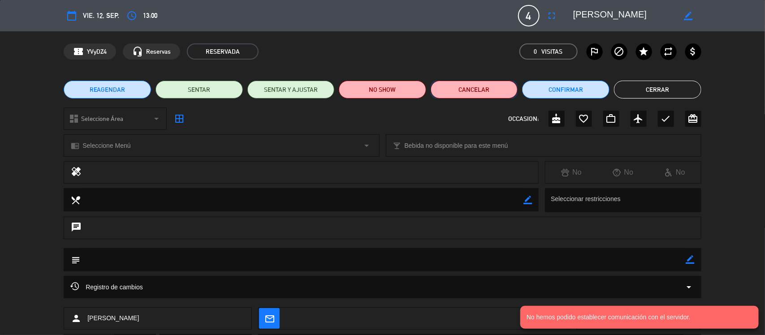
click at [446, 90] on button "Cancelar" at bounding box center [474, 90] width 87 height 18
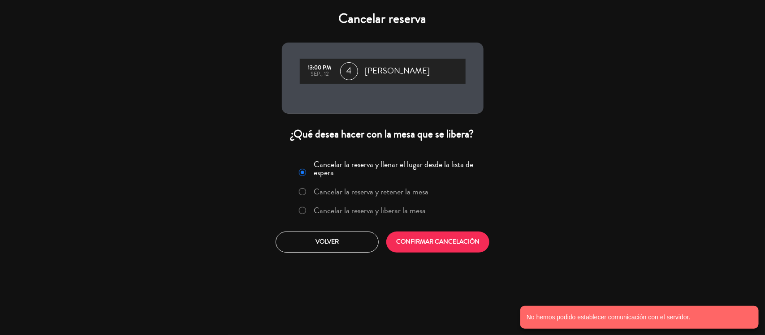
click at [391, 222] on div "Cancelar la reserva y llenar el lugar desde la lista de espera Cancelar la rese…" at bounding box center [382, 205] width 215 height 108
click at [391, 220] on div "Cancelar la reserva y llenar el lugar desde la lista de espera Cancelar la rese…" at bounding box center [383, 189] width 190 height 65
click at [391, 207] on label "Cancelar la reserva y liberar la mesa" at bounding box center [370, 211] width 112 height 8
click at [425, 248] on button "CONFIRMAR CANCELACIÓN" at bounding box center [437, 242] width 103 height 21
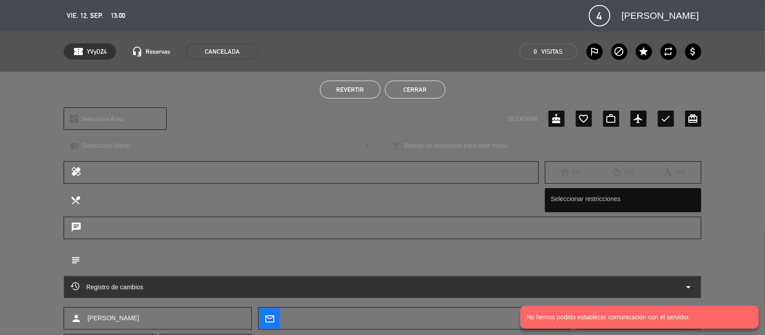
click at [431, 87] on button "Cerrar" at bounding box center [415, 90] width 60 height 18
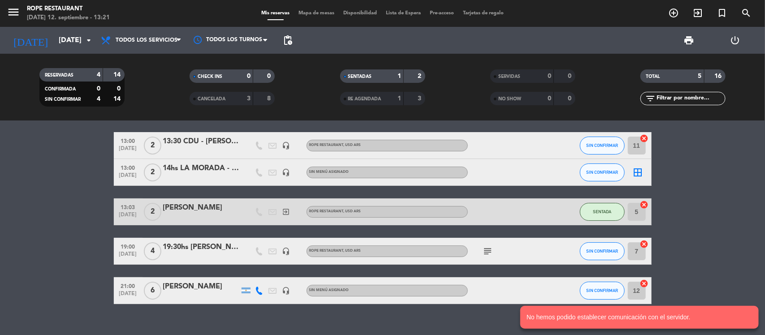
scroll to position [0, 0]
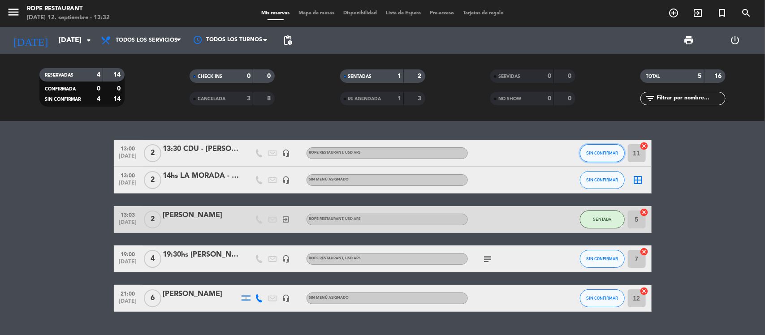
click at [605, 146] on button "SIN CONFIRMAR" at bounding box center [602, 153] width 45 height 18
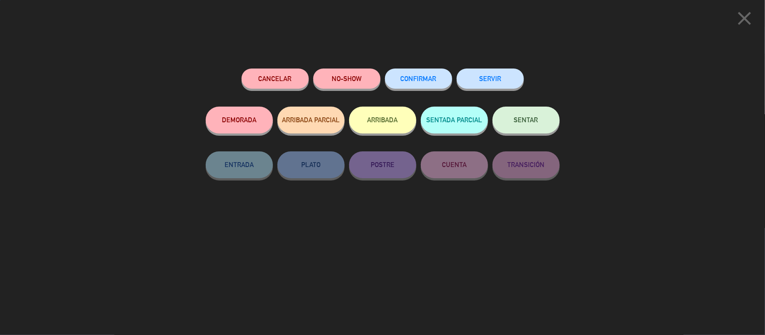
click at [532, 121] on span "SENTAR" at bounding box center [526, 120] width 24 height 8
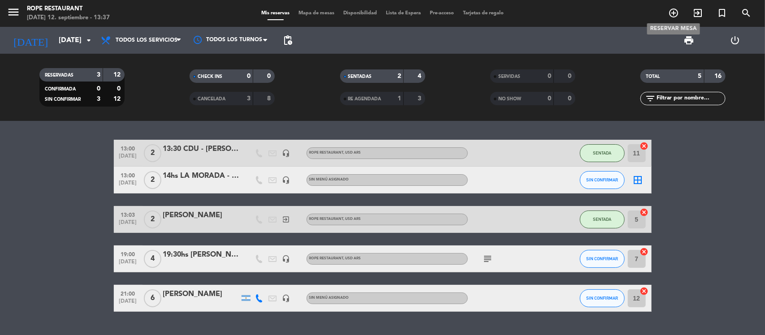
click at [673, 12] on icon "add_circle_outline" at bounding box center [673, 13] width 11 height 11
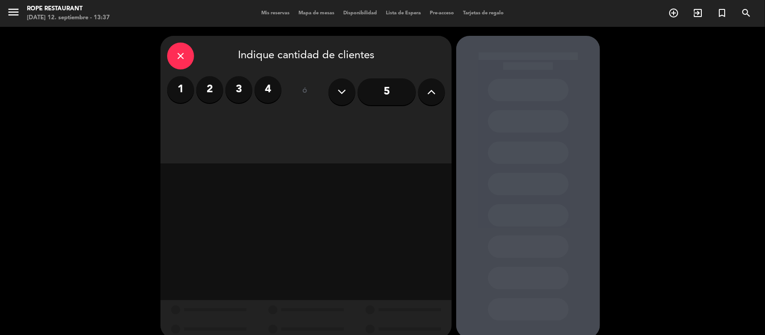
click at [267, 90] on label "4" at bounding box center [267, 89] width 27 height 27
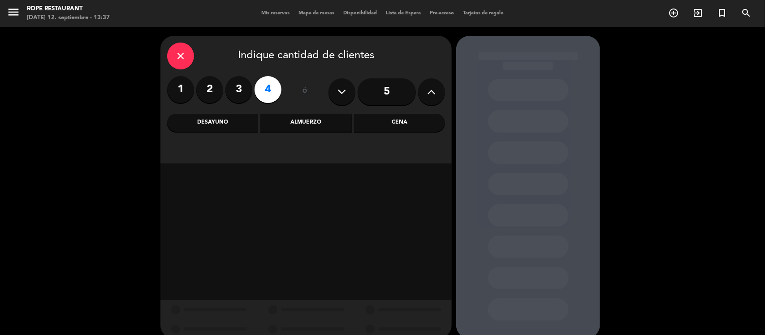
click at [428, 118] on div "Cena" at bounding box center [399, 123] width 91 height 18
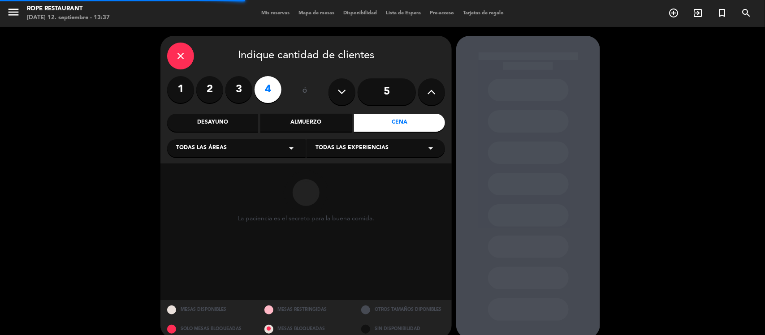
click at [222, 149] on span "Todas las áreas" at bounding box center [201, 148] width 51 height 9
click at [232, 147] on div "Todas las áreas arrow_drop_down" at bounding box center [236, 148] width 138 height 18
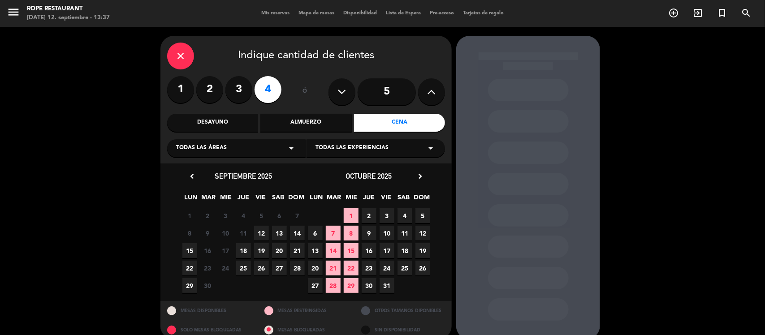
click at [259, 232] on span "12" at bounding box center [261, 233] width 15 height 15
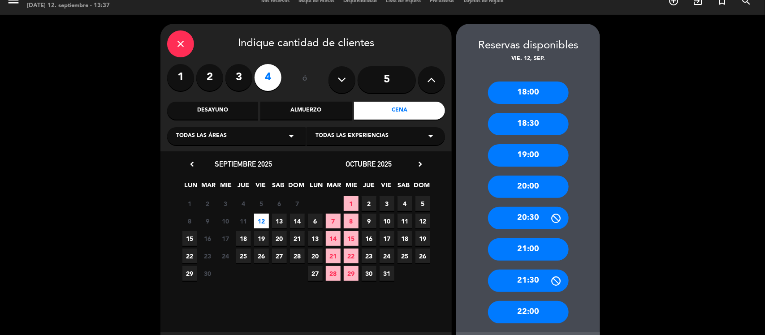
click at [537, 219] on div "20:30" at bounding box center [528, 218] width 81 height 22
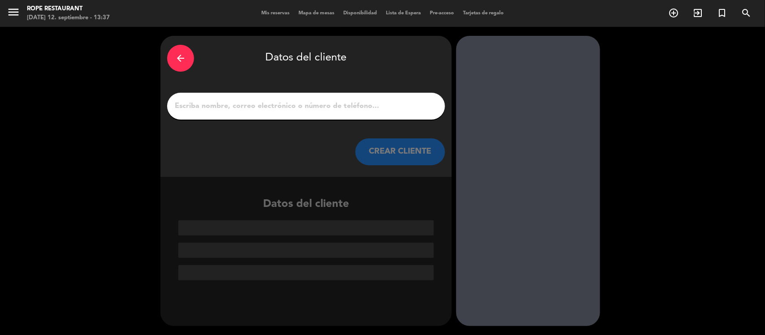
click at [329, 104] on input "1" at bounding box center [306, 106] width 264 height 13
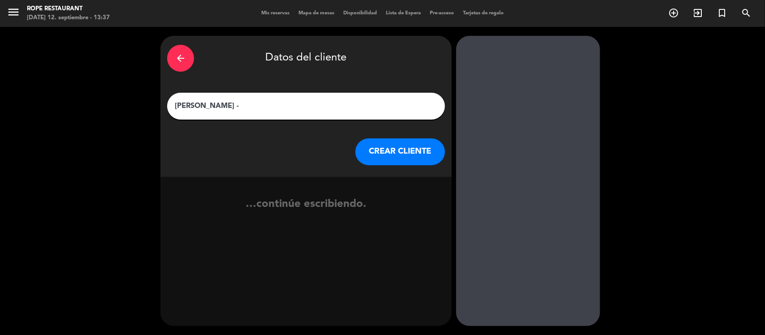
paste input "[PERSON_NAME]"
type input "[PERSON_NAME] - [PERSON_NAME]"
click at [405, 155] on button "CREAR CLIENTE" at bounding box center [400, 151] width 90 height 27
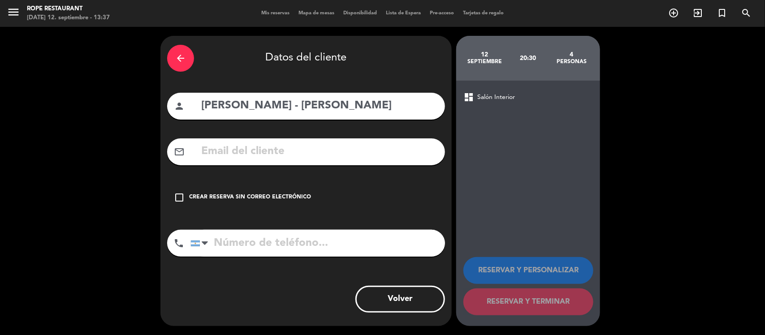
click at [260, 202] on div "Crear reserva sin correo electrónico" at bounding box center [250, 197] width 122 height 9
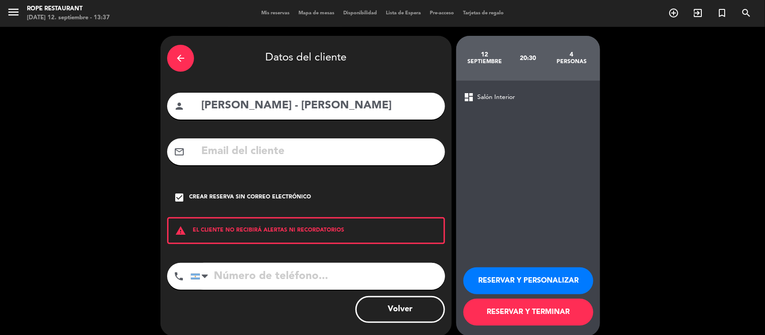
click at [550, 307] on button "RESERVAR Y TERMINAR" at bounding box center [528, 312] width 130 height 27
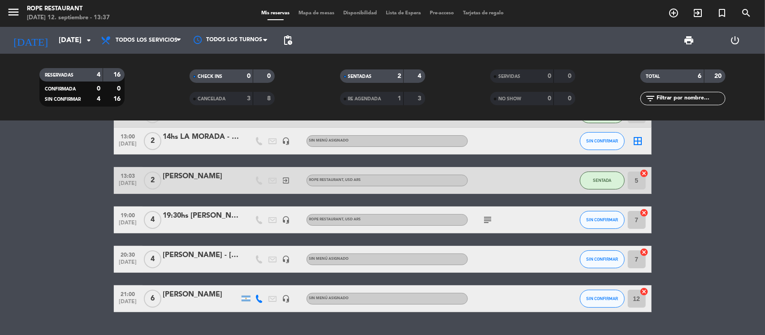
scroll to position [56, 0]
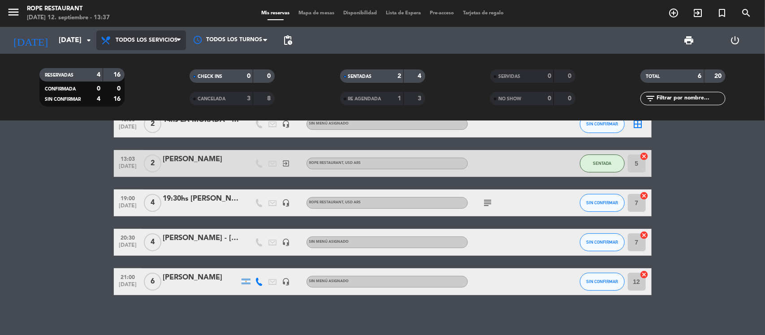
click at [159, 46] on span "Todos los servicios" at bounding box center [141, 40] width 90 height 20
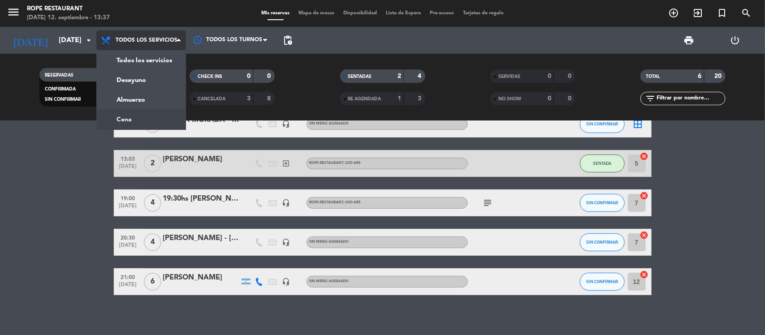
click at [160, 117] on div "menu Rope restaurant [DATE] 12. septiembre - 13:37 Mis reservas Mapa de mesas D…" at bounding box center [382, 60] width 765 height 121
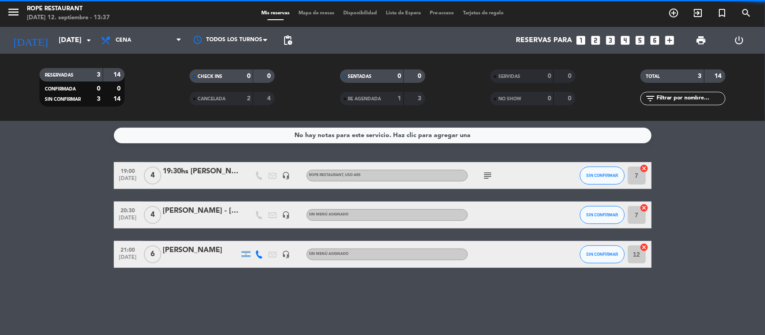
scroll to position [0, 0]
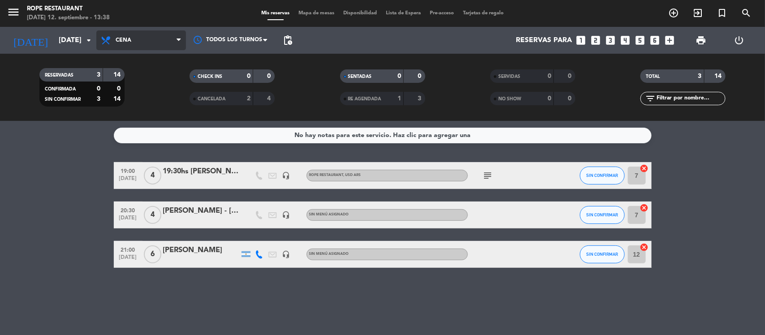
click at [146, 46] on span "Cena" at bounding box center [141, 40] width 90 height 20
click at [148, 96] on div "menu Rope restaurant [DATE] 12. septiembre - 13:38 Mis reservas Mapa de mesas D…" at bounding box center [382, 60] width 765 height 121
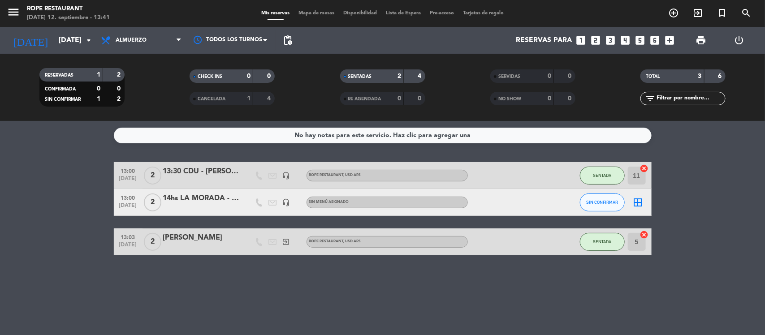
click at [191, 172] on div "13:30 CDU - [PERSON_NAME]" at bounding box center [201, 172] width 76 height 12
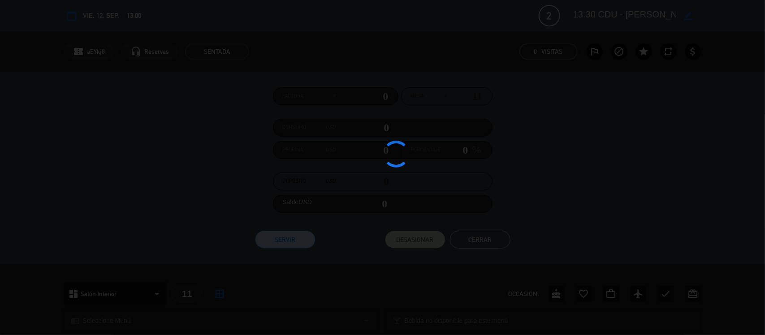
click at [194, 175] on div at bounding box center [382, 167] width 765 height 335
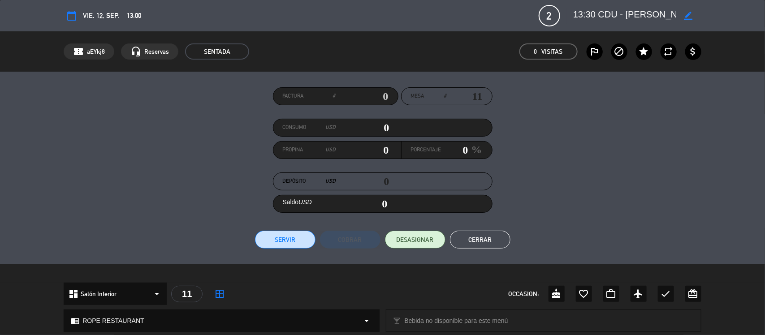
scroll to position [0, 22]
drag, startPoint x: 599, startPoint y: 12, endPoint x: 699, endPoint y: 12, distance: 99.9
click at [700, 14] on div "border_color" at bounding box center [634, 16] width 134 height 16
click at [500, 237] on button "Cerrar" at bounding box center [480, 240] width 60 height 18
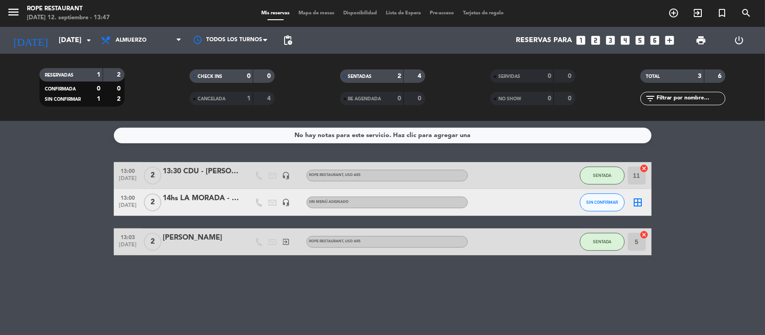
click at [209, 195] on div "14hs LA MORADA - [PERSON_NAME], [PERSON_NAME]" at bounding box center [201, 199] width 76 height 12
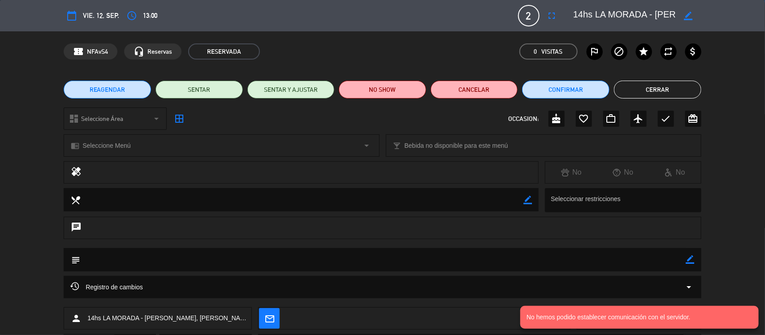
scroll to position [0, 43]
drag, startPoint x: 676, startPoint y: 9, endPoint x: 744, endPoint y: 9, distance: 67.6
click at [744, 9] on div "calendar_today vie. 12, sep. access_time 13:00 2 14hs LA MORADA - [PERSON_NAME]…" at bounding box center [382, 15] width 765 height 31
click at [664, 87] on button "Cerrar" at bounding box center [657, 90] width 87 height 18
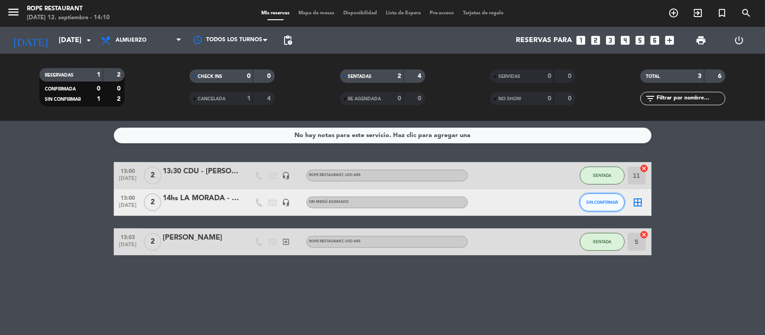
click at [617, 194] on button "SIN CONFIRMAR" at bounding box center [602, 203] width 45 height 18
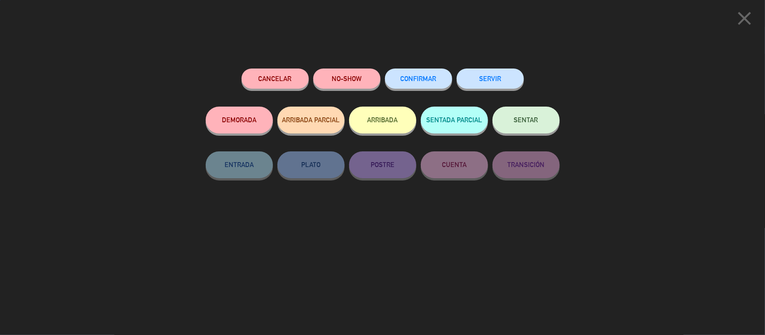
click at [534, 117] on span "SENTAR" at bounding box center [526, 120] width 24 height 8
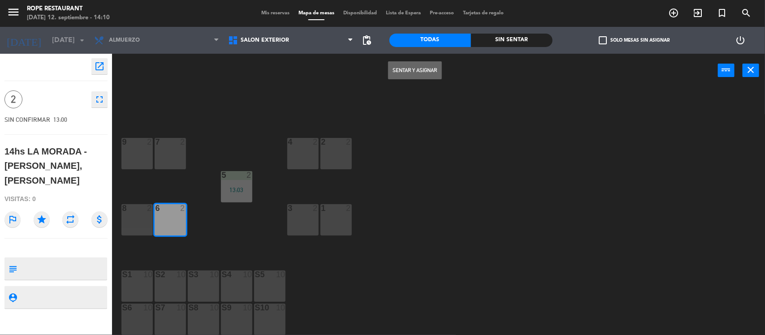
click at [401, 68] on button "Sentar y Asignar" at bounding box center [415, 70] width 54 height 18
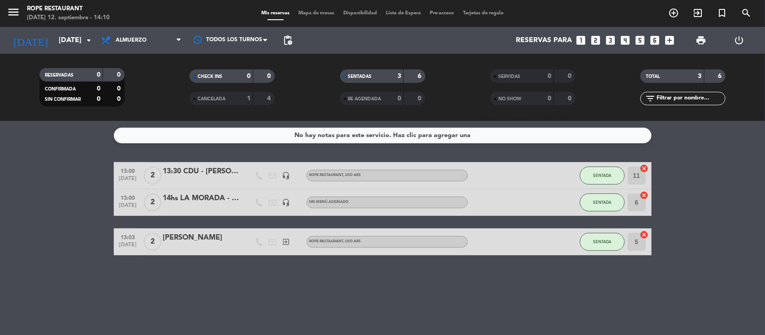
click at [202, 196] on div "14hs LA MORADA - [PERSON_NAME], [PERSON_NAME]" at bounding box center [201, 199] width 76 height 12
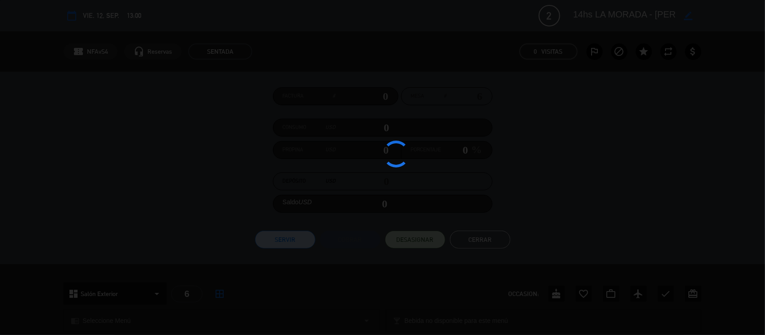
click at [202, 196] on div at bounding box center [382, 167] width 765 height 335
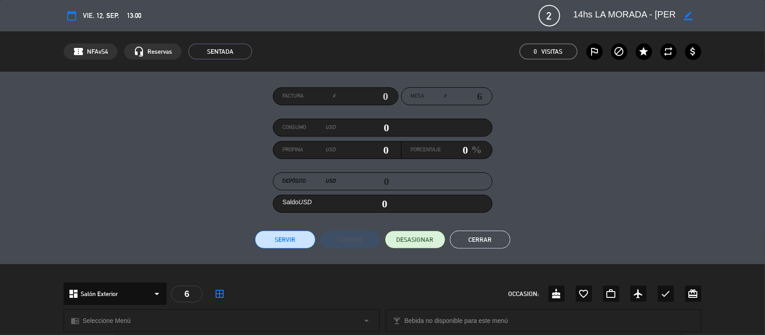
scroll to position [0, 43]
drag, startPoint x: 597, startPoint y: 14, endPoint x: 708, endPoint y: 17, distance: 111.1
click at [708, 17] on div "calendar_today vie. 12, sep. 13:00 2 14hs LA MORADA - [GEOGRAPHIC_DATA], [PERSO…" at bounding box center [382, 15] width 765 height 31
click at [500, 240] on button "Cerrar" at bounding box center [480, 240] width 60 height 18
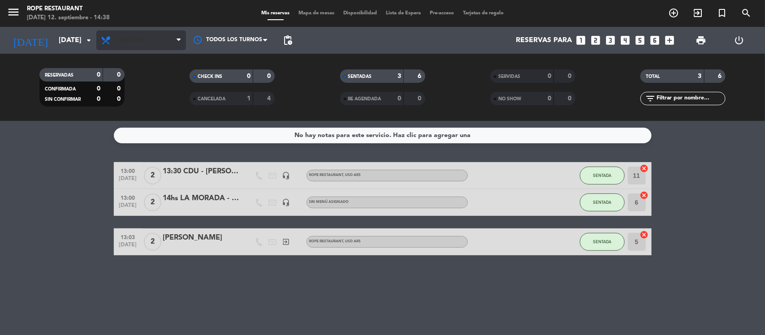
click at [134, 50] on span "Almuerzo" at bounding box center [141, 40] width 90 height 20
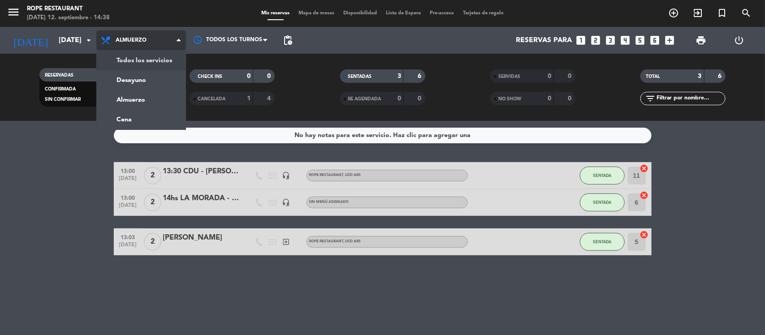
click at [146, 65] on div "menu Rope restaurant [DATE] 12. septiembre - 14:38 Mis reservas Mapa de mesas D…" at bounding box center [382, 60] width 765 height 121
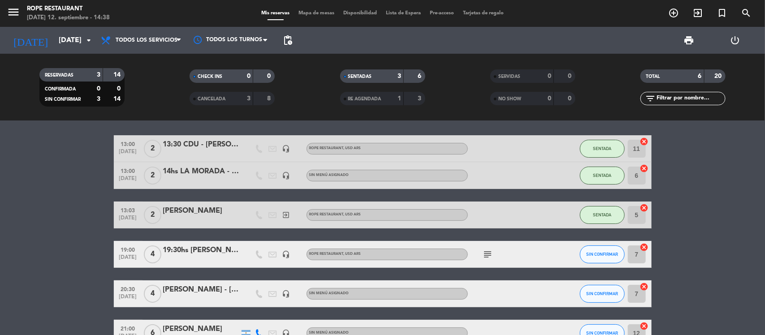
scroll to position [0, 0]
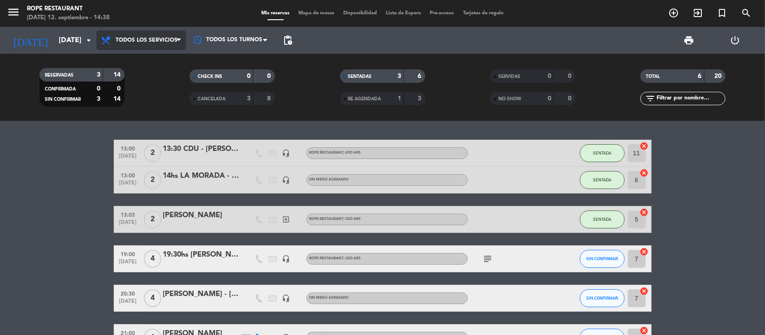
click at [146, 35] on span "Todos los servicios" at bounding box center [141, 40] width 90 height 20
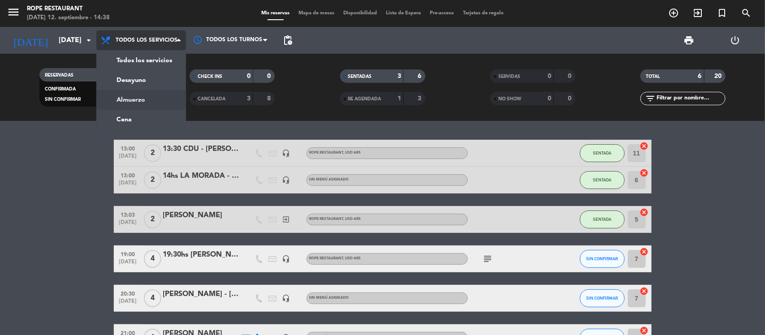
click at [144, 97] on div "menu Rope restaurant [DATE] 12. septiembre - 14:38 Mis reservas Mapa de mesas D…" at bounding box center [382, 60] width 765 height 121
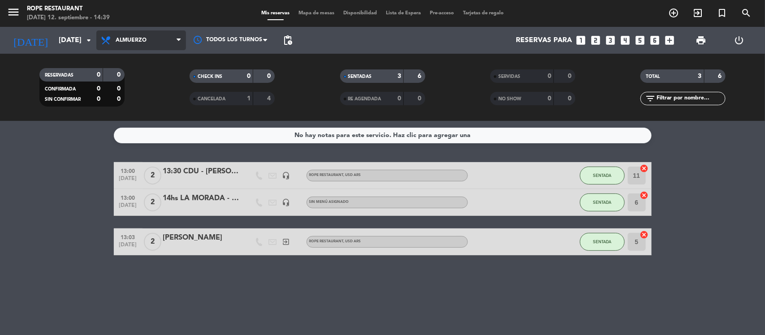
click at [173, 42] on span "Almuerzo" at bounding box center [141, 40] width 90 height 20
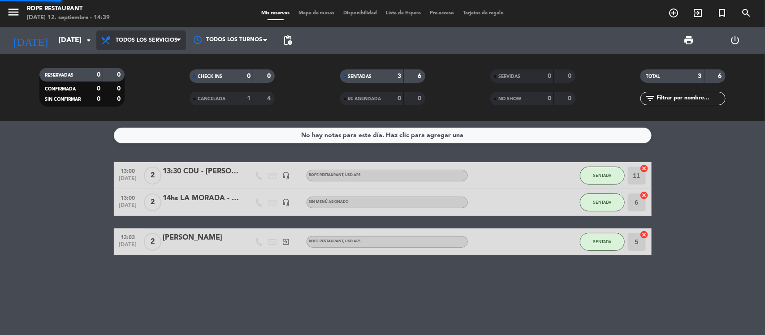
click at [164, 64] on div "menu Rope restaurant [DATE] 12. septiembre - 14:39 Mis reservas Mapa de mesas D…" at bounding box center [382, 60] width 765 height 121
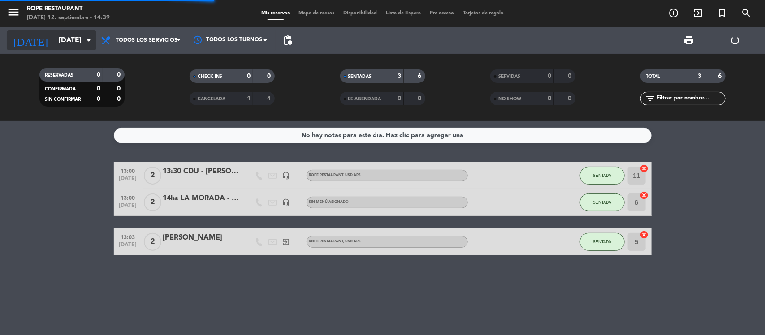
click at [70, 41] on input "[DATE]" at bounding box center [101, 40] width 95 height 17
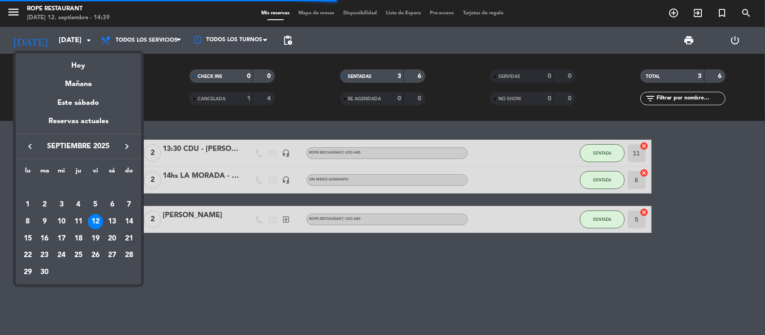
click at [127, 238] on div "21" at bounding box center [128, 238] width 15 height 15
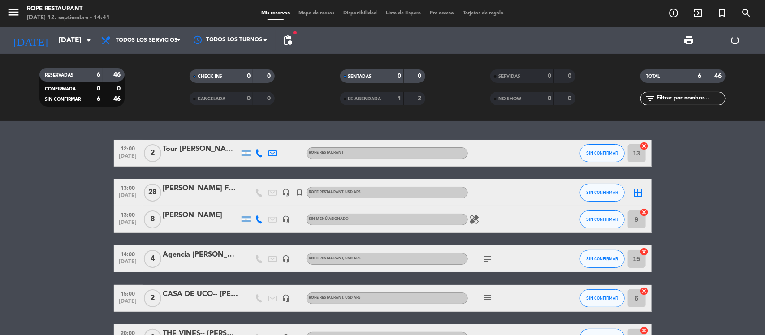
click at [478, 220] on icon "healing" at bounding box center [474, 219] width 11 height 11
click at [133, 224] on span "[DATE]" at bounding box center [128, 225] width 22 height 10
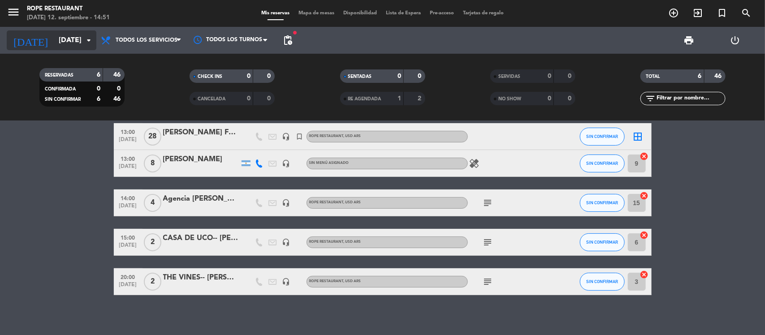
click at [74, 45] on input "[DATE]" at bounding box center [101, 40] width 95 height 17
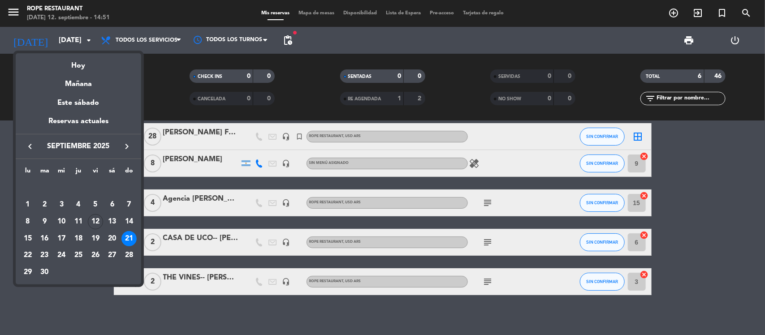
click at [74, 52] on mat-datepicker-content "semana que viene esta semana semana previa misma semana del año anterior [DATE]…" at bounding box center [78, 167] width 125 height 233
drag, startPoint x: 79, startPoint y: 68, endPoint x: 41, endPoint y: 8, distance: 70.9
click at [79, 67] on div "Hoy" at bounding box center [78, 62] width 125 height 18
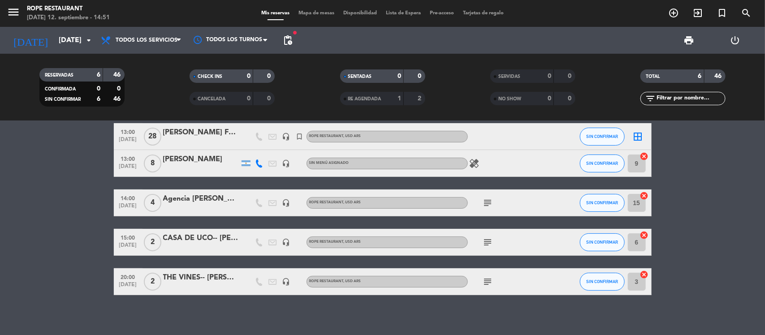
type input "[DATE]"
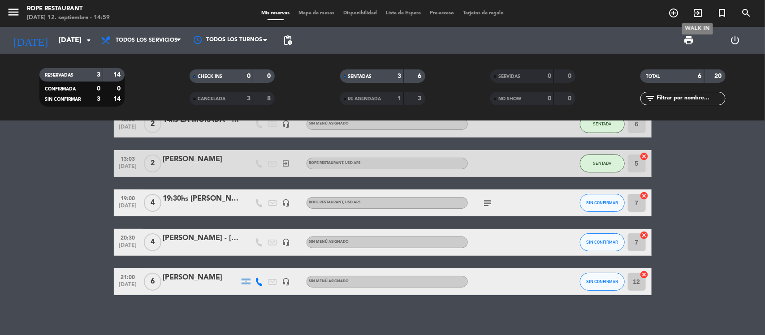
click at [699, 12] on icon "exit_to_app" at bounding box center [697, 13] width 11 height 11
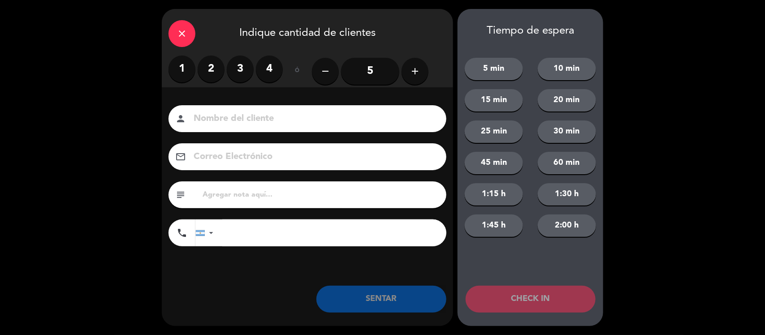
click at [217, 71] on label "2" at bounding box center [211, 69] width 27 height 27
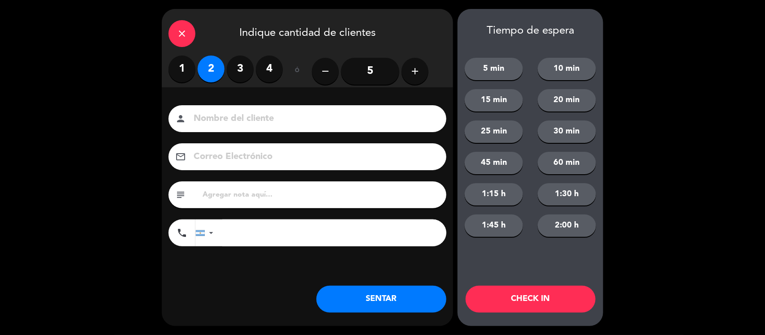
click at [238, 114] on input at bounding box center [314, 119] width 242 height 16
type input "[PERSON_NAME] (walk in)"
click at [370, 293] on button "SENTAR" at bounding box center [381, 299] width 130 height 27
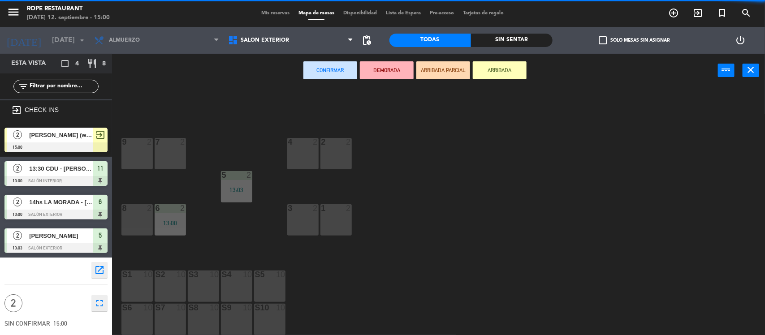
click at [301, 218] on div "3 2" at bounding box center [302, 219] width 31 height 31
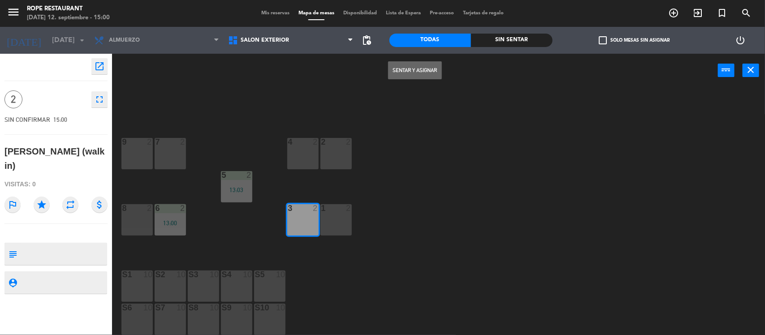
click at [433, 69] on button "Sentar y Asignar" at bounding box center [415, 70] width 54 height 18
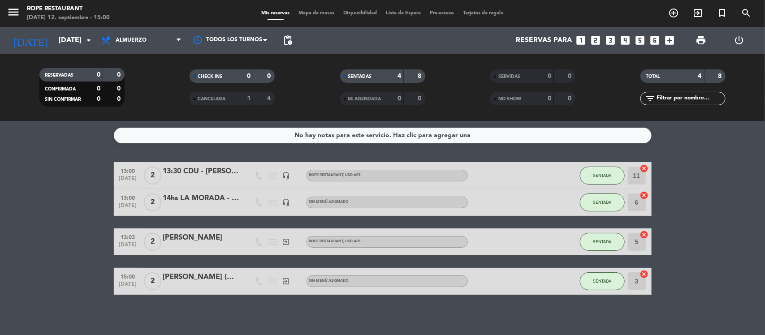
click at [202, 279] on div "[PERSON_NAME] (walk in)" at bounding box center [201, 277] width 76 height 12
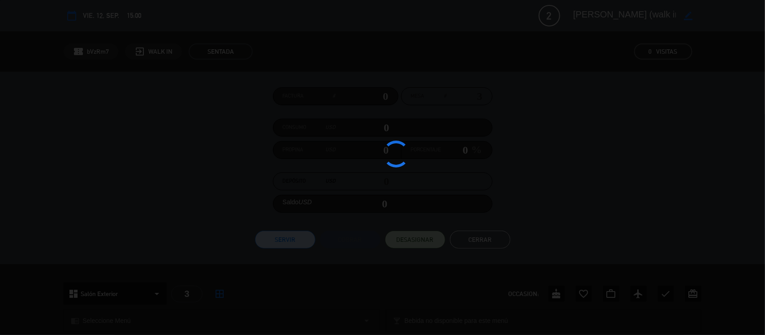
click at [202, 279] on div at bounding box center [382, 167] width 765 height 335
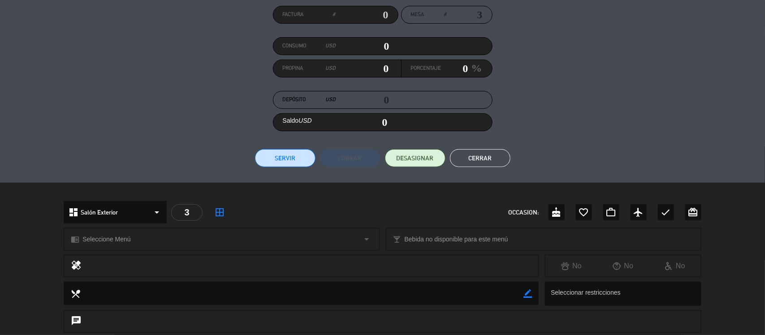
scroll to position [168, 0]
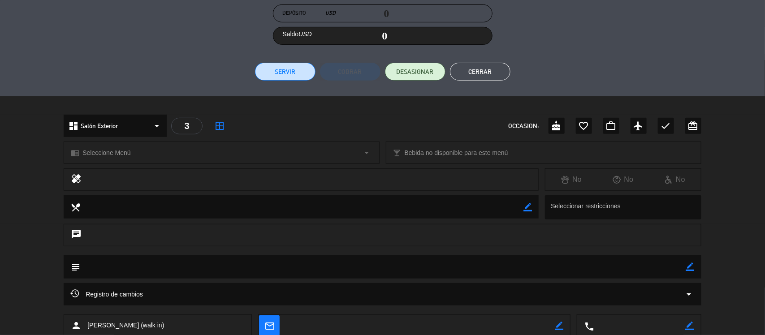
click at [182, 138] on div "dashboard Salón Exterior arrow_drop_down 3 border_all OCCASION: cake favorite_b…" at bounding box center [382, 130] width 765 height 31
click at [182, 148] on div "chrome_reader_mode Seleccione Menú arrow_drop_down" at bounding box center [221, 153] width 314 height 22
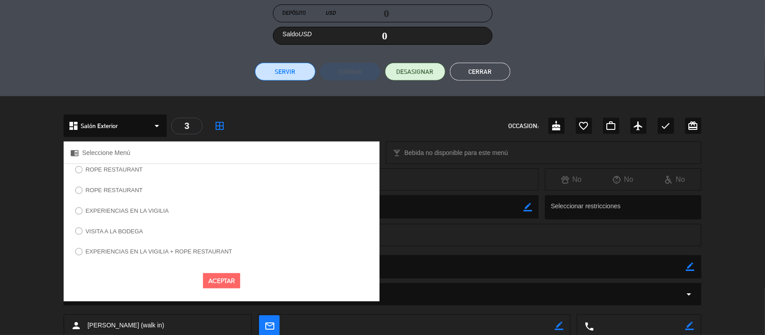
click at [128, 175] on label "ROPE RESTAURANT" at bounding box center [108, 171] width 77 height 14
click at [233, 294] on div "Aceptar" at bounding box center [221, 281] width 315 height 29
click at [229, 284] on button "Aceptar" at bounding box center [221, 281] width 37 height 16
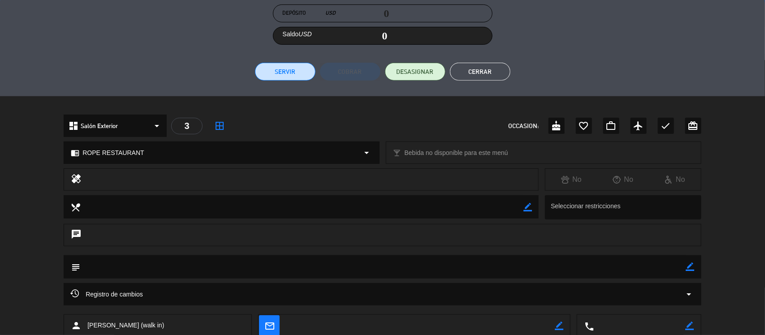
click at [466, 68] on button "Cerrar" at bounding box center [480, 72] width 60 height 18
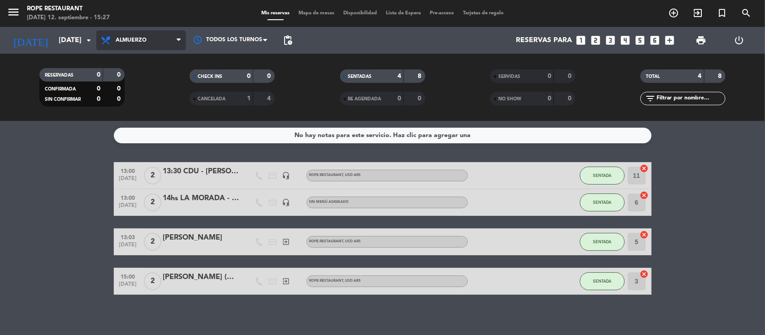
click at [161, 43] on span "Almuerzo" at bounding box center [141, 40] width 90 height 20
click at [164, 60] on div "menu Rope restaurant [DATE] 12. septiembre - 15:27 Mis reservas Mapa de mesas D…" at bounding box center [382, 60] width 765 height 121
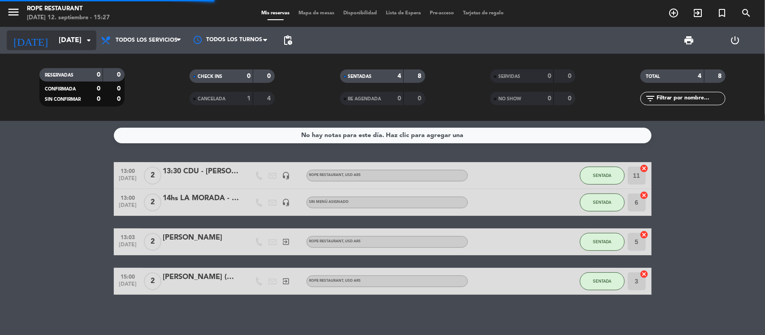
click at [77, 43] on input "[DATE]" at bounding box center [101, 40] width 95 height 17
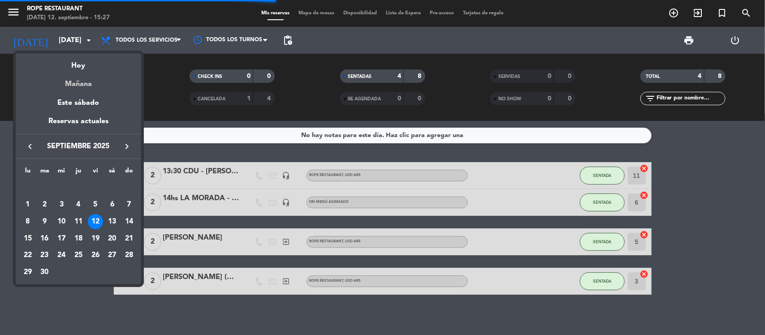
click at [83, 81] on div "Mañana" at bounding box center [78, 81] width 125 height 18
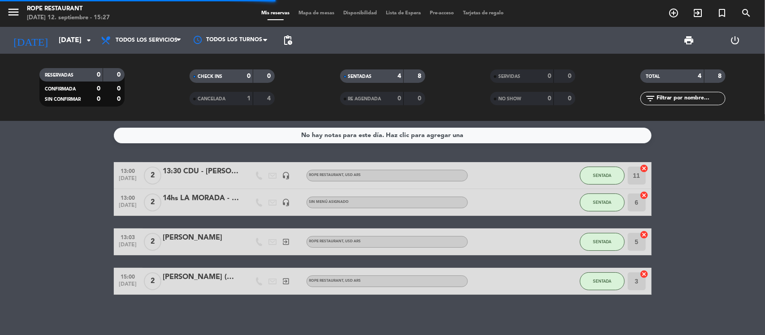
type input "[DATE]"
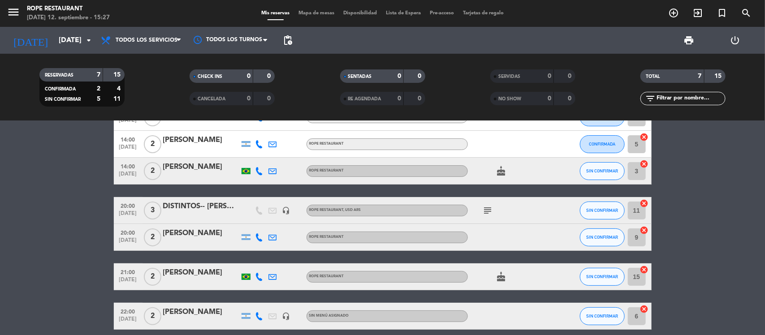
scroll to position [56, 0]
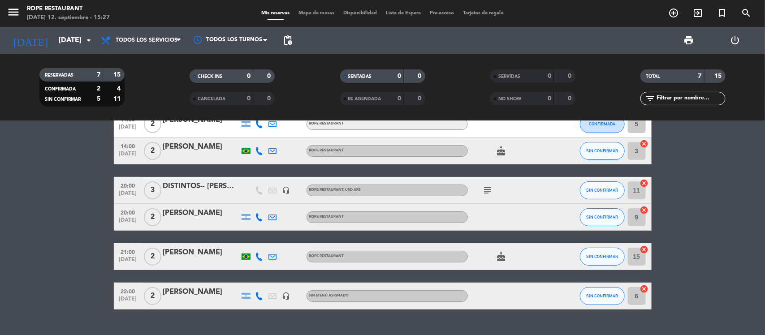
click at [190, 190] on div "DISTINTOS-- [PERSON_NAME]" at bounding box center [201, 187] width 76 height 12
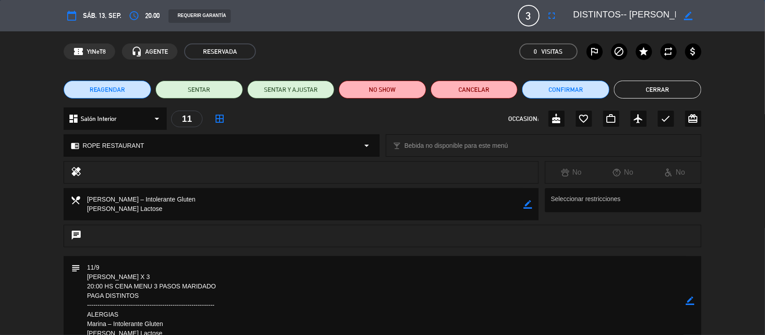
drag, startPoint x: 635, startPoint y: 14, endPoint x: 764, endPoint y: 19, distance: 129.1
click at [764, 19] on div "calendar_today sáb. 13, sep. access_time 20:00 REQUERIR GARANTÍA 3 DISTINTOS-- …" at bounding box center [382, 15] width 765 height 31
click at [658, 92] on button "Cerrar" at bounding box center [657, 90] width 87 height 18
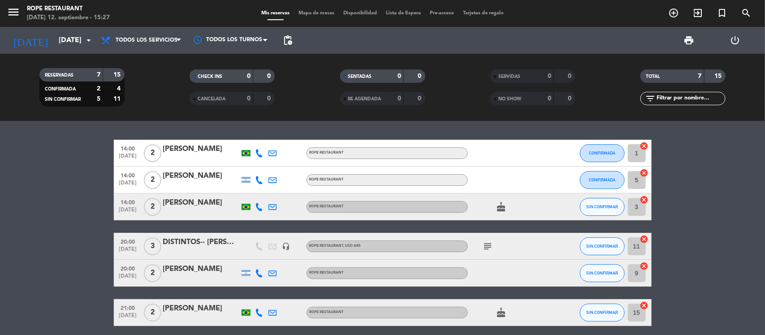
scroll to position [56, 0]
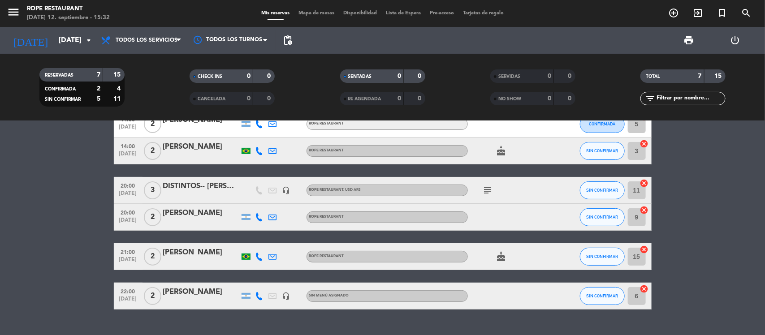
click at [173, 211] on div "[PERSON_NAME]" at bounding box center [201, 213] width 76 height 12
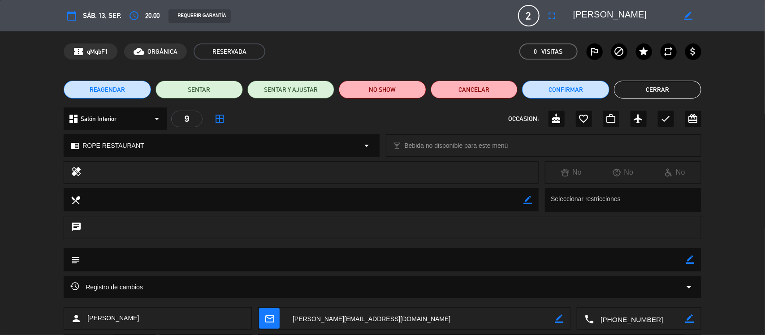
click at [685, 16] on icon "border_color" at bounding box center [688, 16] width 9 height 9
drag, startPoint x: 655, startPoint y: 16, endPoint x: 507, endPoint y: 26, distance: 149.1
click at [507, 26] on div "calendar_today sáb. 13, sep. access_time 20:00 REQUERIR GARANTÍA 2 [PERSON_NAME…" at bounding box center [383, 16] width 638 height 22
paste textarea "[PERSON_NAME] & [PERSON_NAME]"
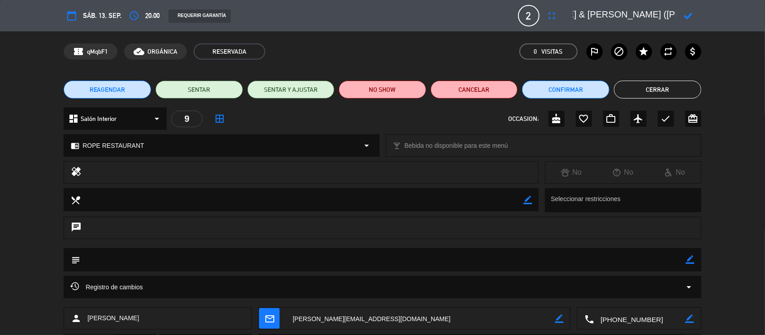
click at [686, 16] on icon at bounding box center [688, 16] width 9 height 9
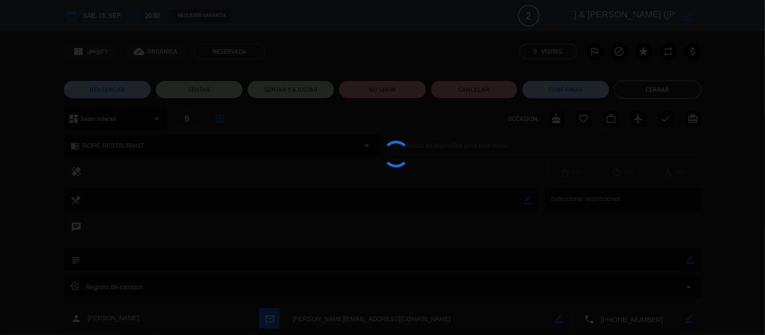
scroll to position [0, 68]
type textarea "[PERSON_NAME] & [PERSON_NAME] ([PERSON_NAME] de Echoes)"
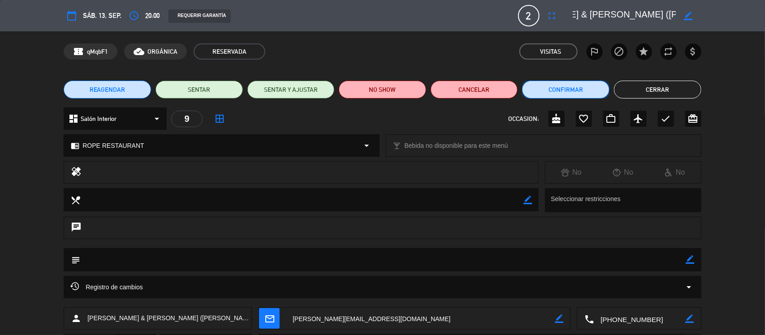
click at [594, 83] on button "Confirmar" at bounding box center [565, 90] width 87 height 18
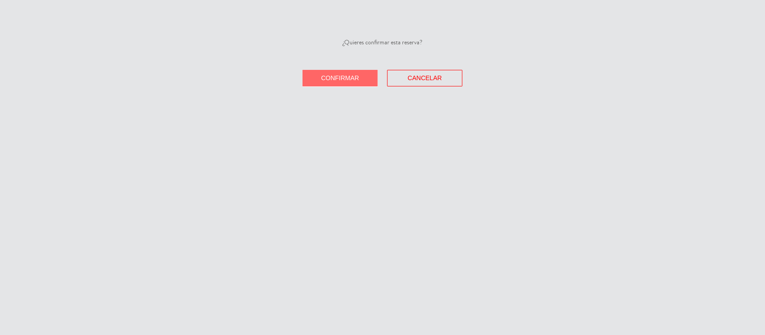
click at [341, 78] on span "Confirmar" at bounding box center [340, 77] width 38 height 7
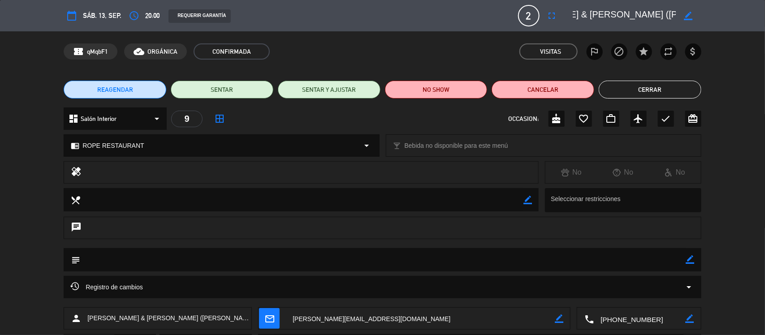
click at [686, 260] on icon "border_color" at bounding box center [690, 259] width 9 height 9
click at [611, 263] on textarea at bounding box center [383, 259] width 606 height 23
type textarea "TIENEN TRASLADO CON NOSOTROS A LAS 20:30 A CASA DE UCO"
click at [688, 263] on icon at bounding box center [690, 259] width 9 height 9
click at [646, 88] on button "Cerrar" at bounding box center [650, 90] width 103 height 18
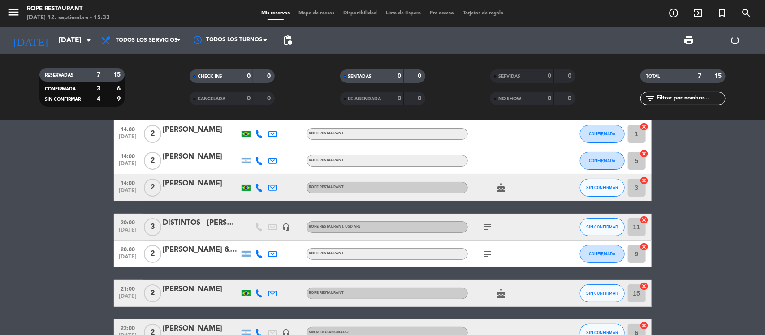
scroll to position [0, 0]
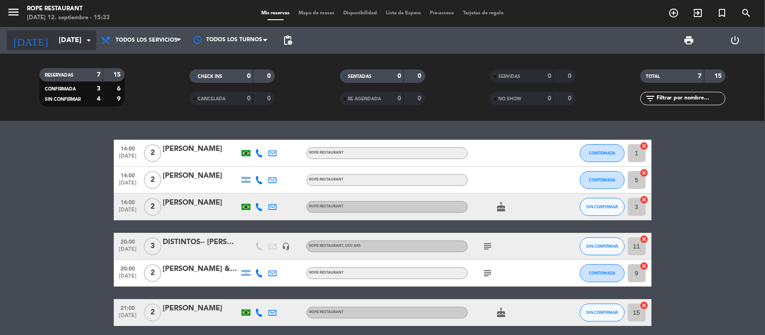
click at [75, 41] on input "[DATE]" at bounding box center [101, 40] width 95 height 17
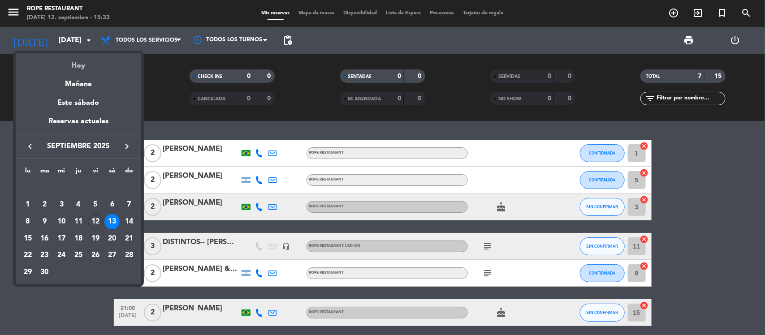
click at [90, 69] on div "Hoy" at bounding box center [78, 62] width 125 height 18
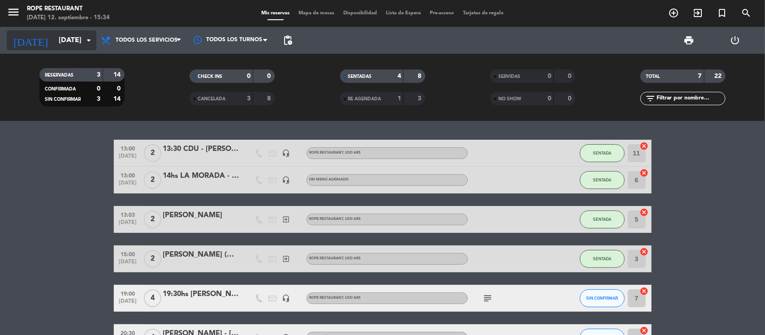
click at [60, 43] on input "[DATE]" at bounding box center [101, 40] width 95 height 17
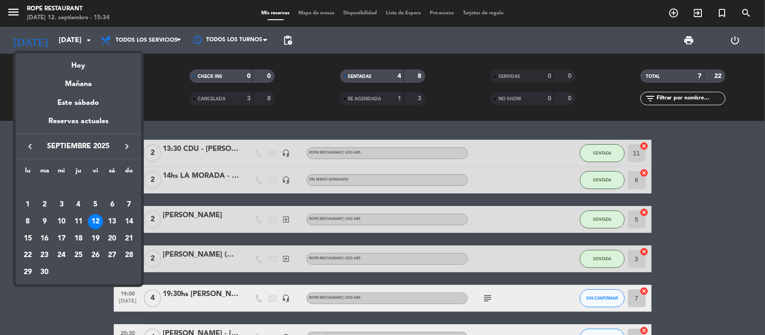
drag, startPoint x: 92, startPoint y: 78, endPoint x: 70, endPoint y: 17, distance: 64.9
click at [91, 78] on div "Mañana" at bounding box center [78, 81] width 125 height 18
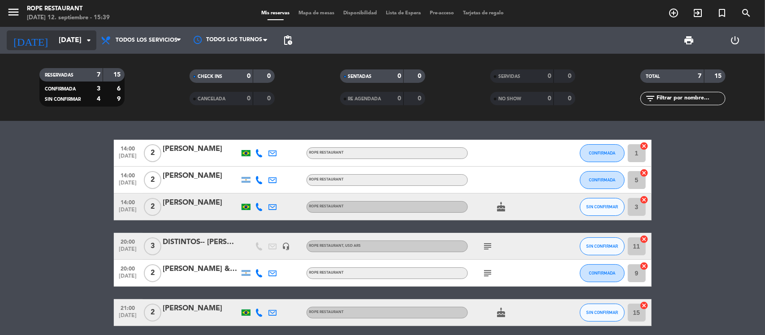
click at [61, 44] on input "[DATE]" at bounding box center [101, 40] width 95 height 17
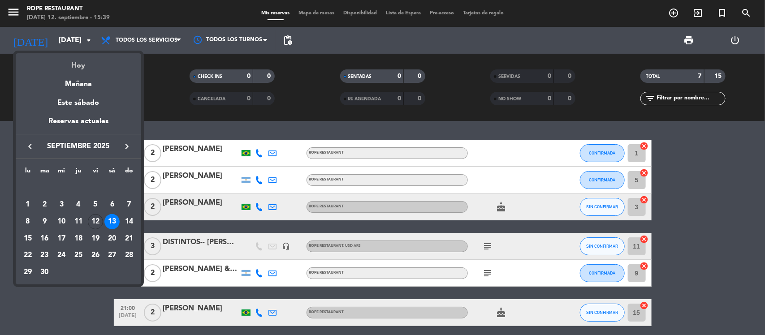
click at [83, 65] on div "Hoy" at bounding box center [78, 62] width 125 height 18
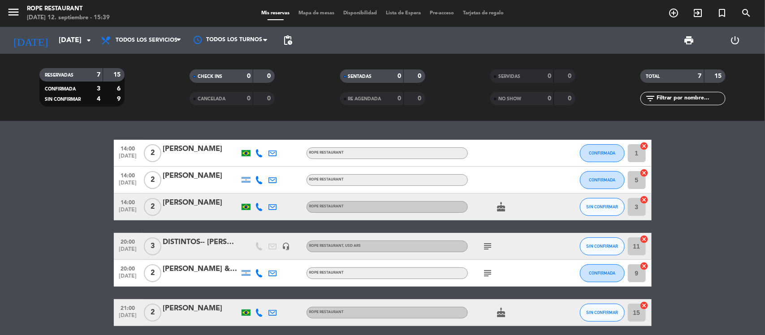
type input "[DATE]"
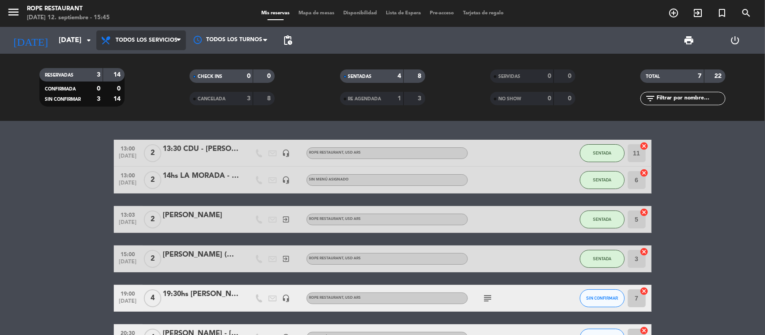
drag, startPoint x: 121, startPoint y: 39, endPoint x: 140, endPoint y: 56, distance: 25.7
click at [122, 40] on span "Todos los servicios" at bounding box center [147, 40] width 62 height 6
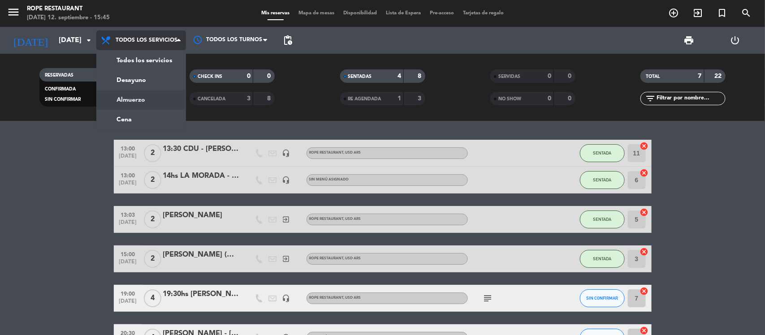
click at [158, 100] on div "menu Rope restaurant [DATE] 12. septiembre - 15:45 Mis reservas Mapa de mesas D…" at bounding box center [382, 60] width 765 height 121
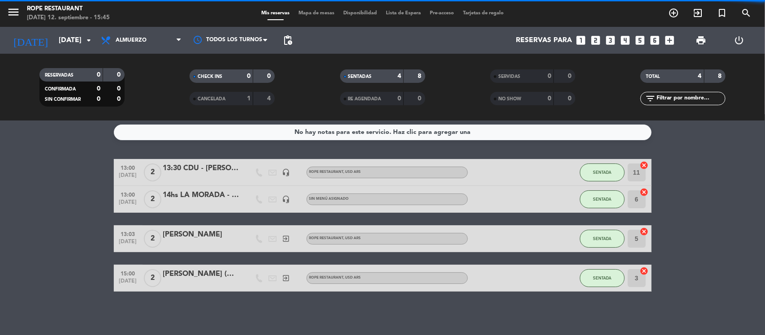
scroll to position [4, 0]
